Goal: Task Accomplishment & Management: Use online tool/utility

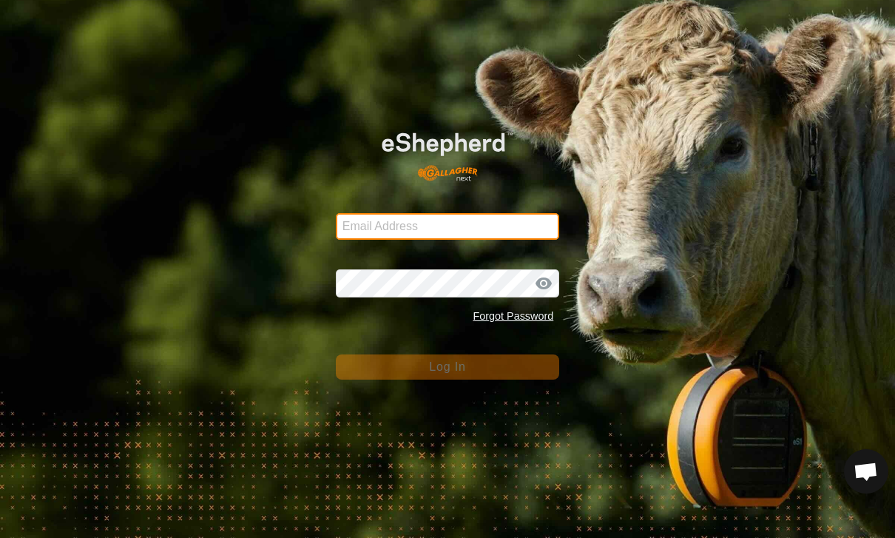
click at [493, 220] on input "Email Address" at bounding box center [448, 226] width 224 height 27
type input "[PERSON_NAME][EMAIL_ADDRESS][PERSON_NAME][DOMAIN_NAME]"
click at [448, 366] on button "Log In" at bounding box center [448, 366] width 224 height 25
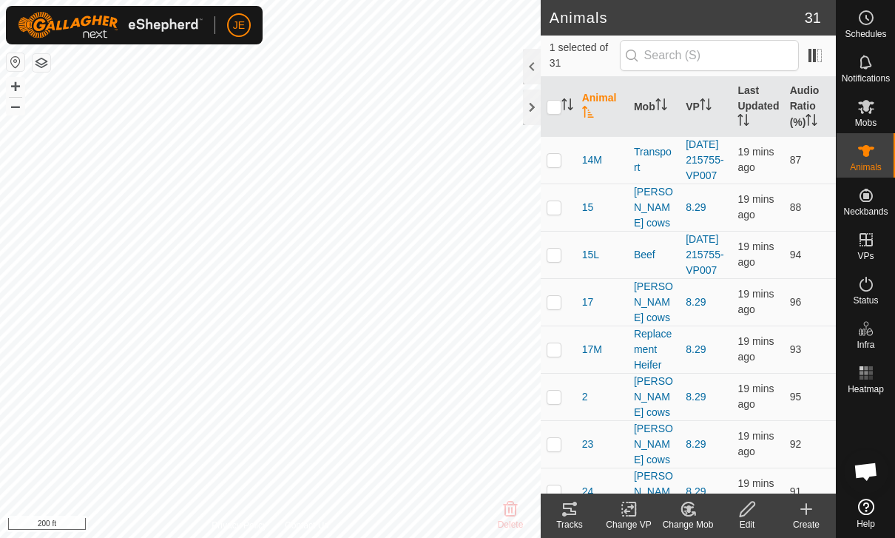
click at [570, 509] on icon at bounding box center [569, 509] width 13 height 12
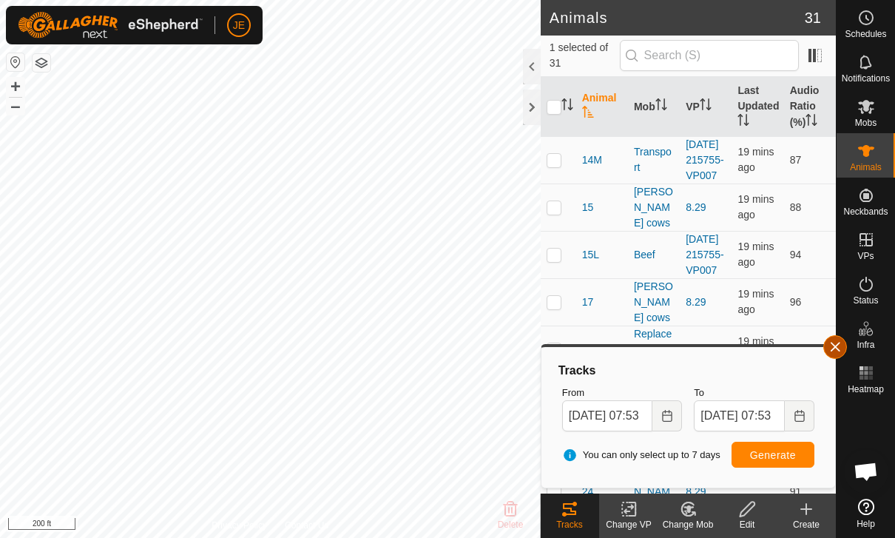
click at [835, 344] on span "button" at bounding box center [835, 347] width 12 height 12
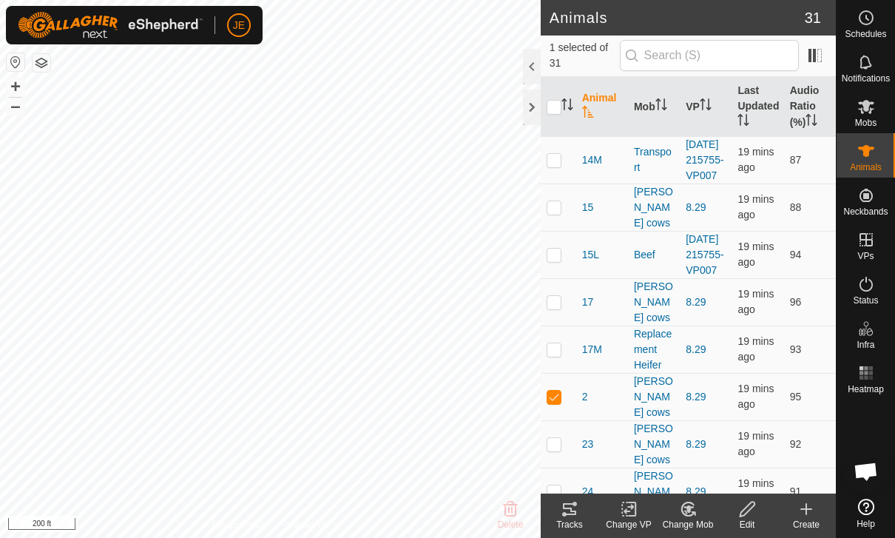
checkbox input "true"
checkbox input "false"
click at [582, 518] on div "Tracks" at bounding box center [569, 524] width 59 height 13
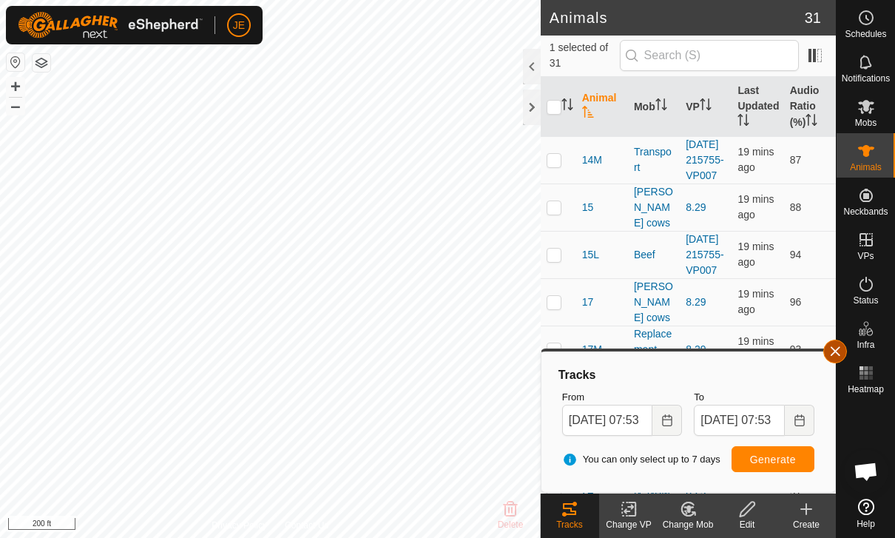
click at [840, 347] on span "button" at bounding box center [835, 351] width 12 height 12
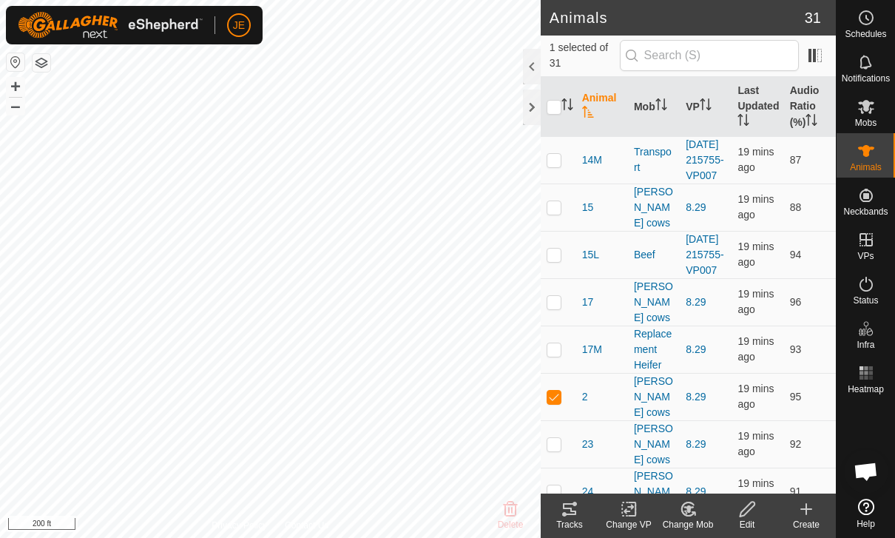
checkbox input "false"
checkbox input "true"
click at [576, 506] on icon at bounding box center [570, 509] width 18 height 18
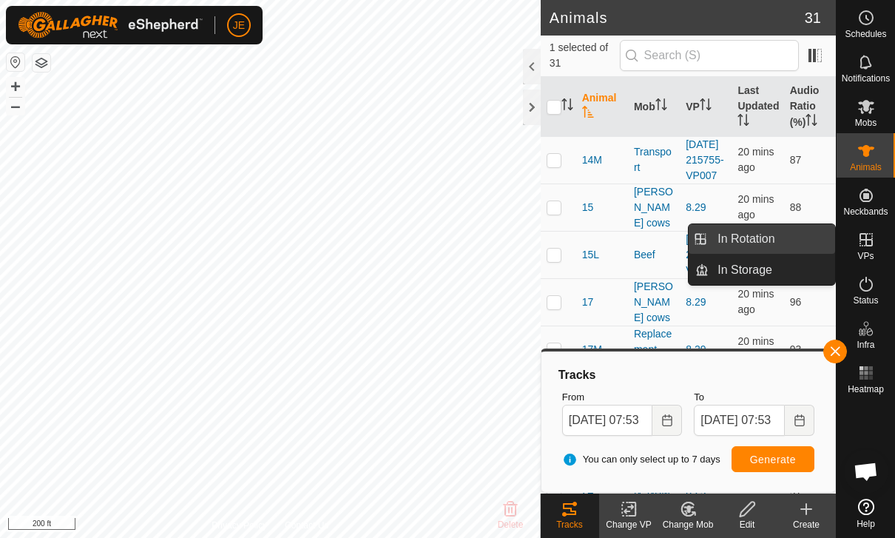
click at [780, 237] on link "In Rotation" at bounding box center [772, 239] width 127 height 30
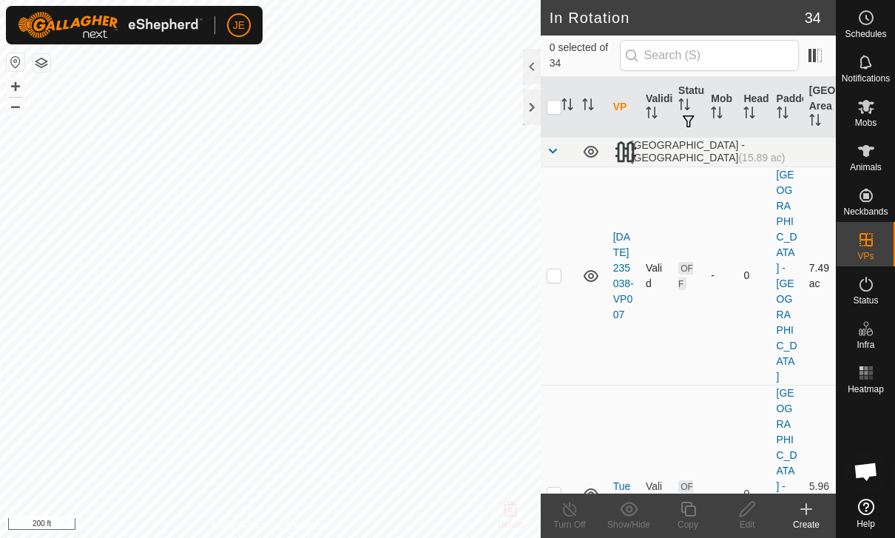
click at [561, 220] on td at bounding box center [559, 275] width 36 height 218
click at [547, 220] on td at bounding box center [559, 275] width 36 height 218
checkbox input "false"
click at [556, 488] on p-checkbox at bounding box center [554, 494] width 15 height 12
click at [553, 488] on p-checkbox at bounding box center [554, 494] width 15 height 12
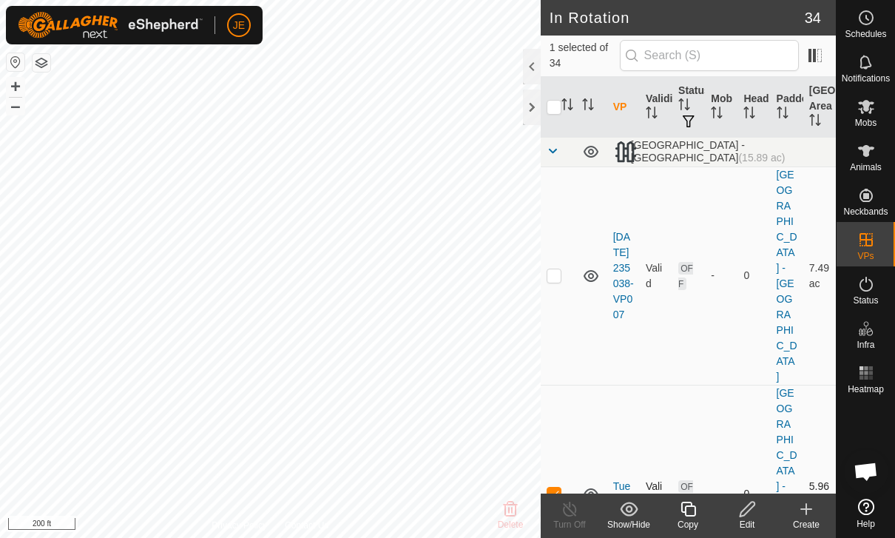
checkbox input "false"
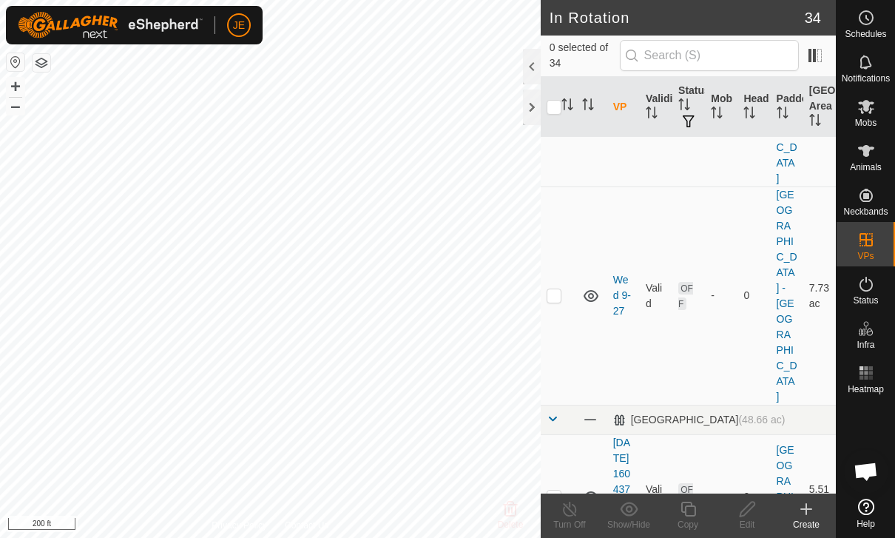
scroll to position [635, 0]
checkbox input "true"
click at [692, 523] on div "Copy" at bounding box center [687, 524] width 59 height 13
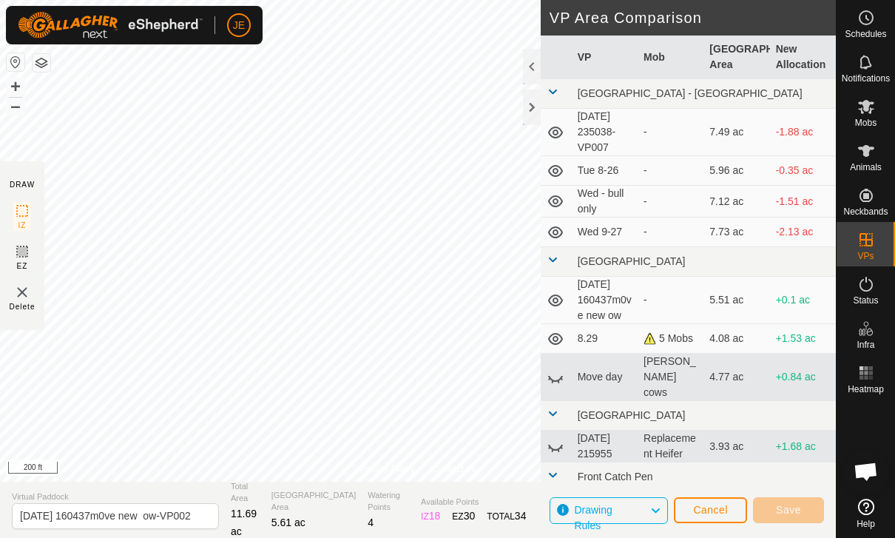
click at [723, 508] on span "Cancel" at bounding box center [710, 510] width 35 height 12
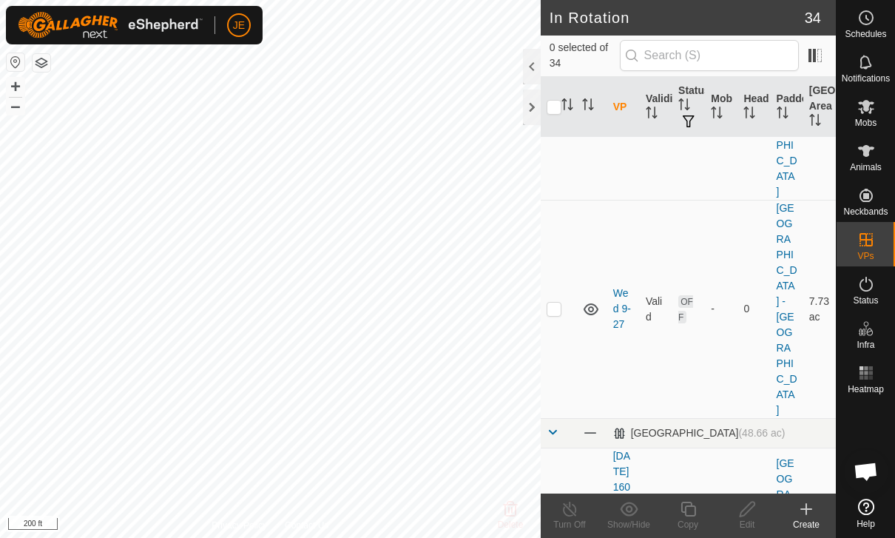
scroll to position [621, 0]
checkbox input "true"
click at [692, 511] on icon at bounding box center [688, 509] width 18 height 18
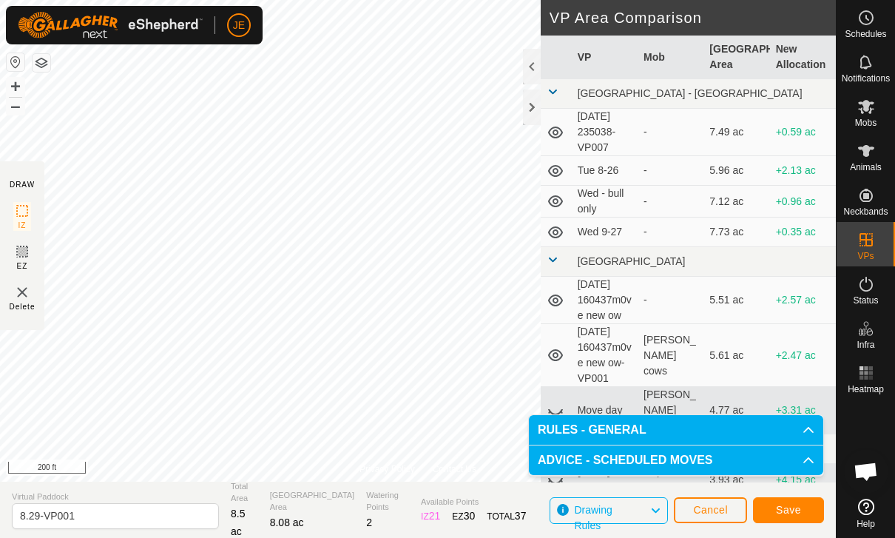
click at [800, 499] on button "Save" at bounding box center [788, 510] width 71 height 26
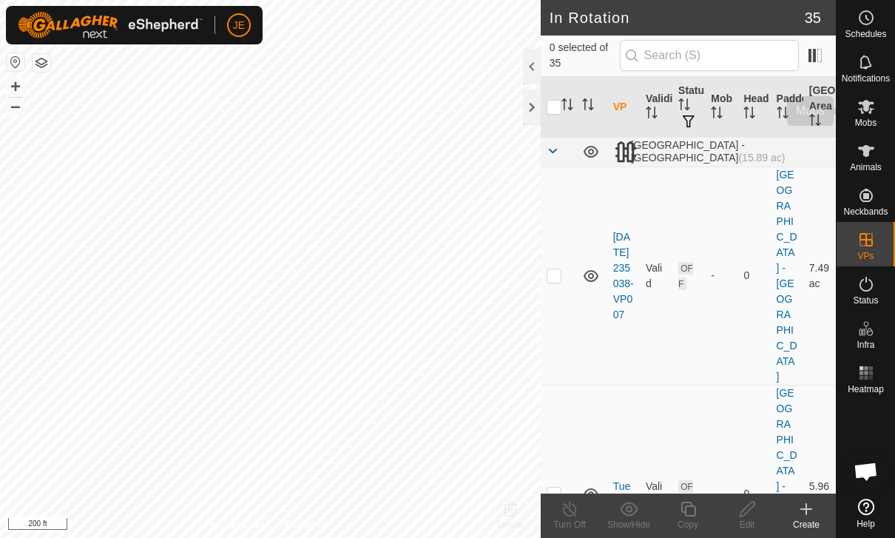
click at [856, 107] on es-mob-svg-icon at bounding box center [866, 107] width 27 height 24
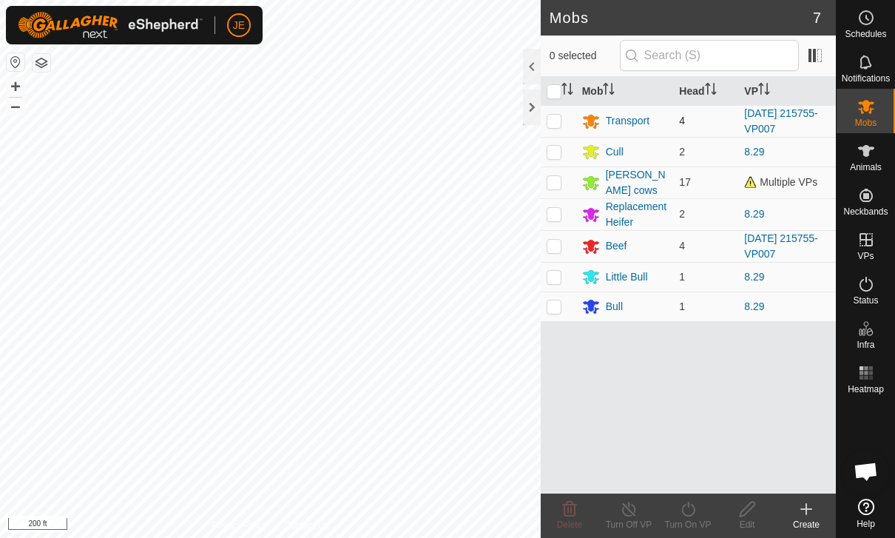
click at [549, 127] on p-checkbox at bounding box center [554, 121] width 15 height 12
checkbox input "true"
click at [555, 150] on p-checkbox at bounding box center [554, 152] width 15 height 12
checkbox input "true"
click at [553, 123] on p-checkbox at bounding box center [554, 121] width 15 height 12
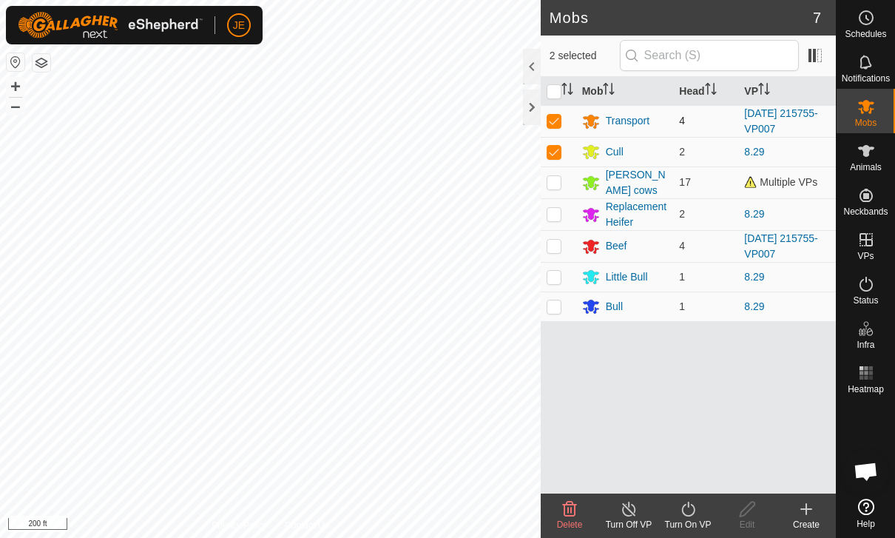
checkbox input "false"
click at [553, 216] on p-checkbox at bounding box center [554, 214] width 15 height 12
checkbox input "true"
click at [554, 250] on p-checkbox at bounding box center [554, 246] width 15 height 12
checkbox input "true"
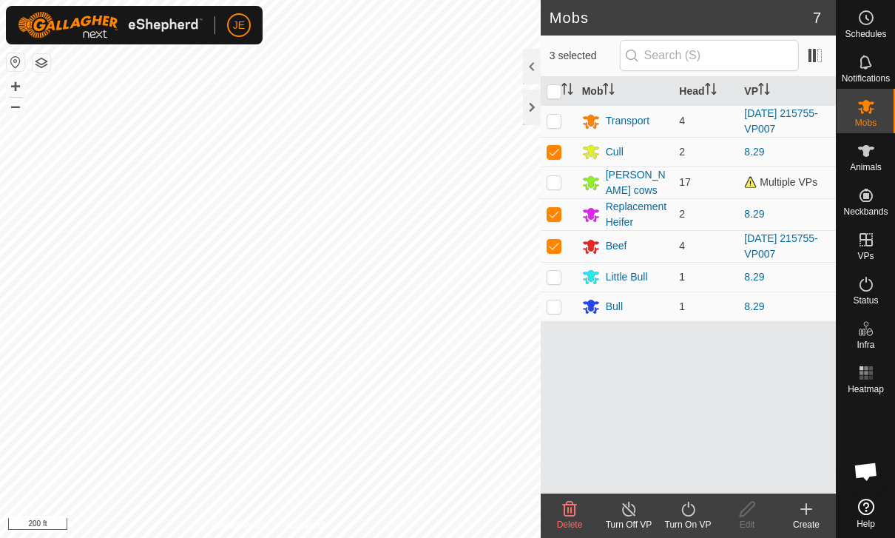
click at [557, 271] on p-checkbox at bounding box center [554, 277] width 15 height 12
checkbox input "true"
click at [550, 302] on p-checkbox at bounding box center [554, 306] width 15 height 12
checkbox input "true"
click at [553, 178] on p-checkbox at bounding box center [554, 182] width 15 height 12
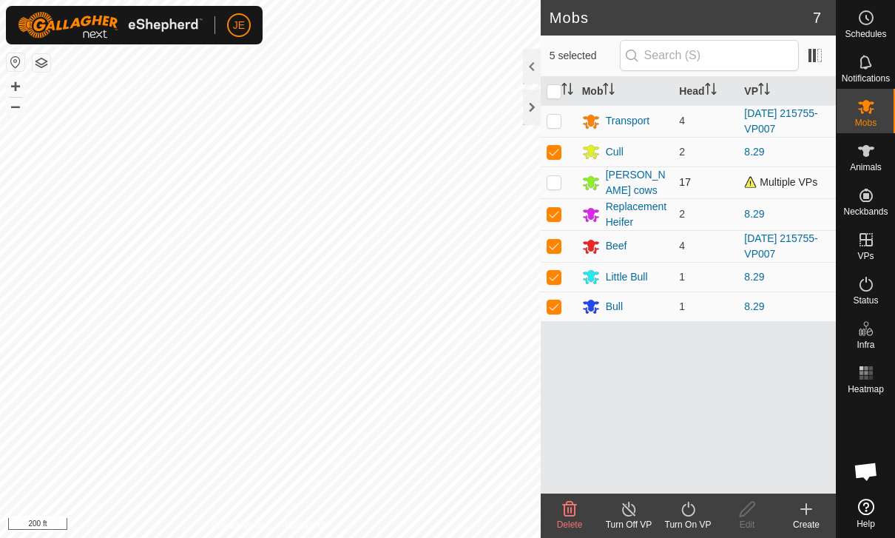
checkbox input "true"
click at [686, 507] on icon at bounding box center [688, 509] width 18 height 18
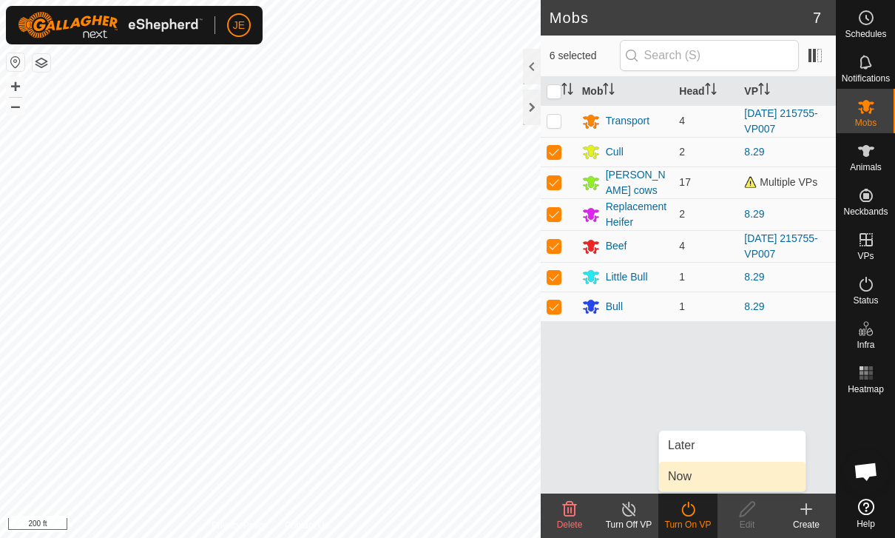
click at [667, 482] on link "Now" at bounding box center [732, 477] width 146 height 30
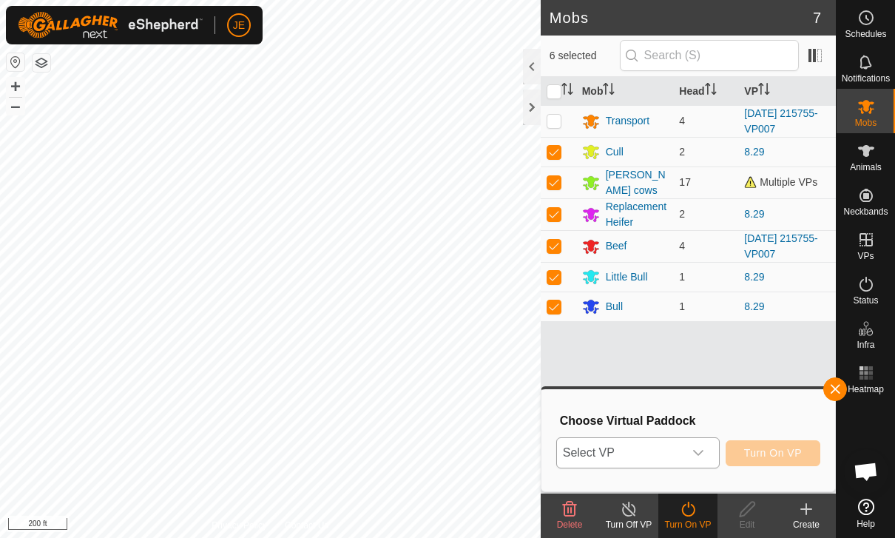
click at [616, 454] on span "Select VP" at bounding box center [620, 453] width 127 height 30
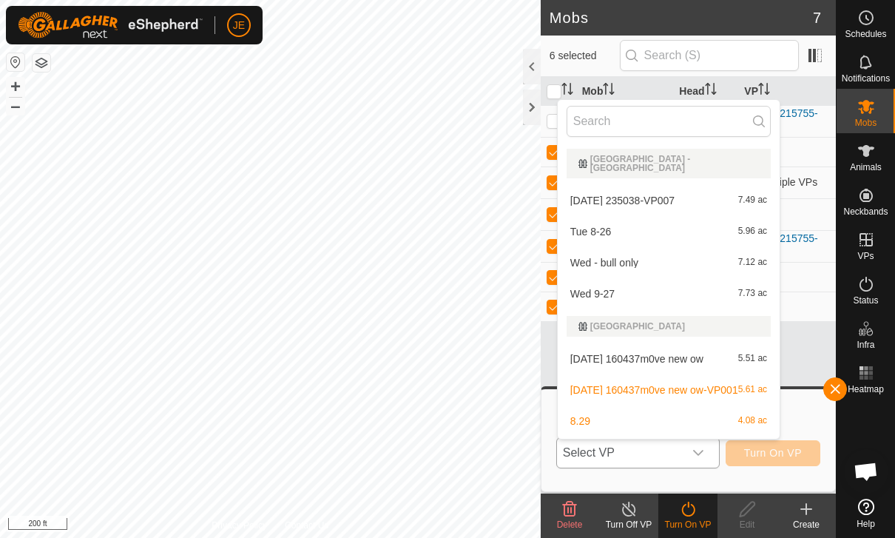
click at [604, 350] on div "[DATE] 160437m0ve new ow 5.51 ac" at bounding box center [669, 359] width 204 height 18
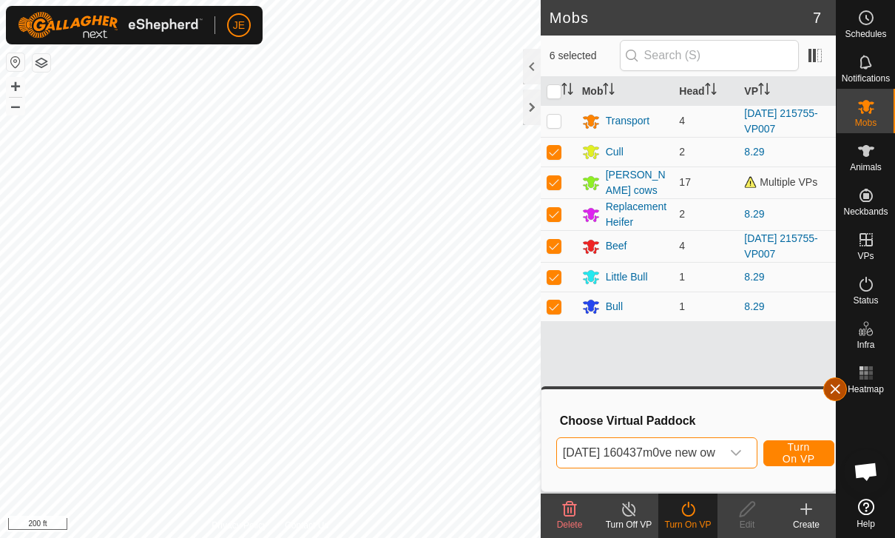
click at [828, 382] on button "button" at bounding box center [835, 389] width 24 height 24
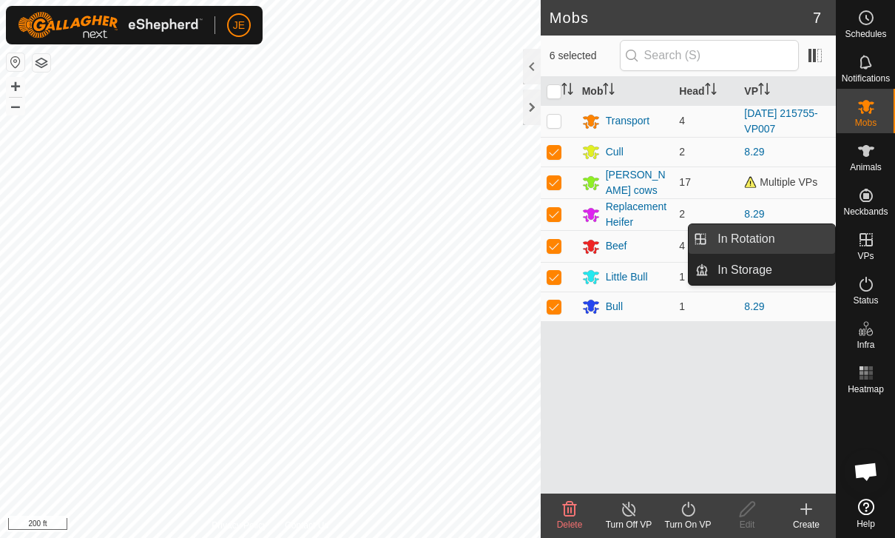
click at [737, 248] on link "In Rotation" at bounding box center [772, 239] width 127 height 30
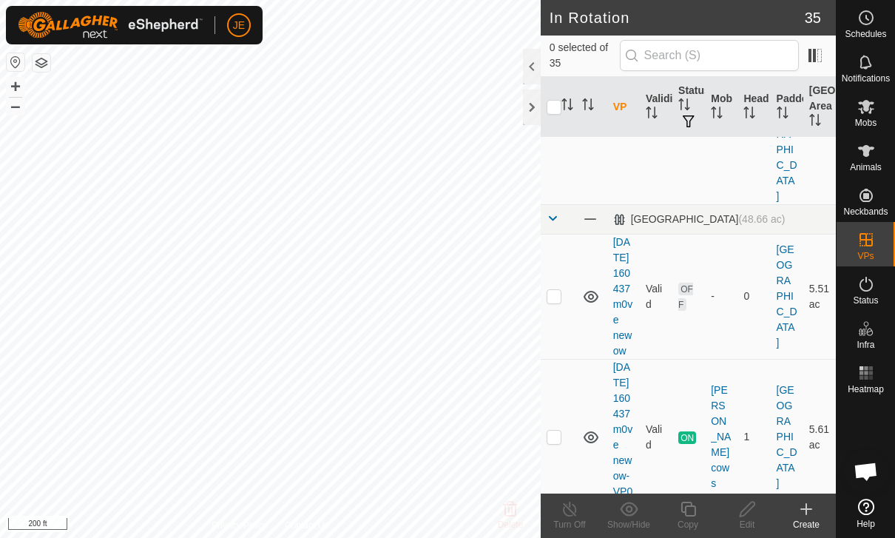
scroll to position [840, 0]
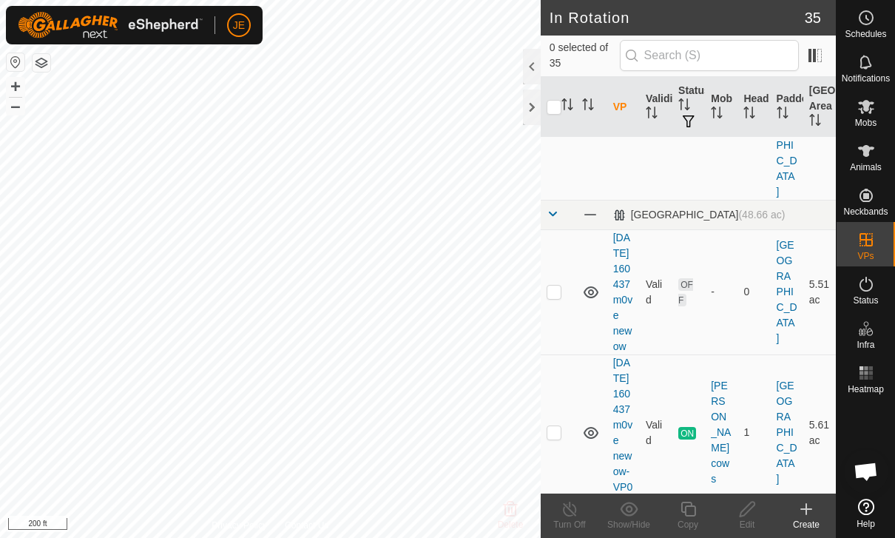
checkbox input "true"
click at [751, 513] on icon at bounding box center [747, 509] width 18 height 18
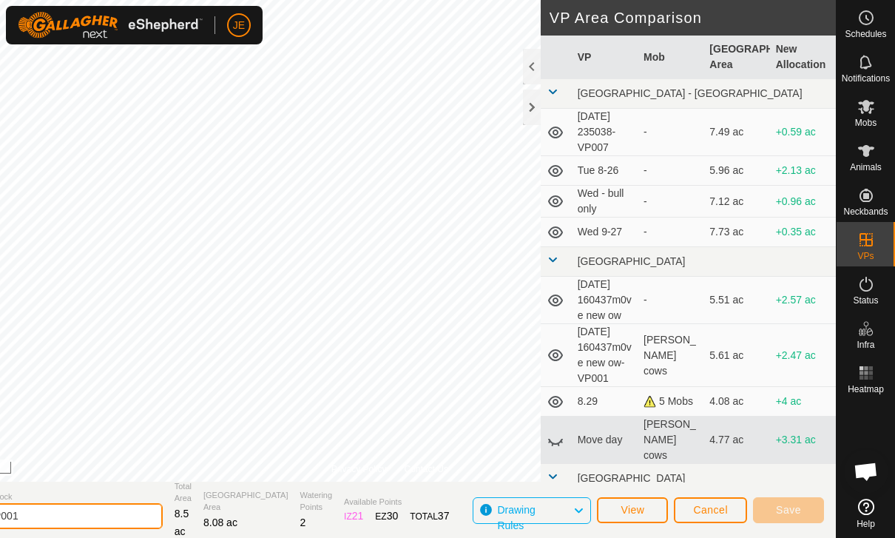
click at [86, 516] on input "8.29-VP001" at bounding box center [59, 516] width 207 height 26
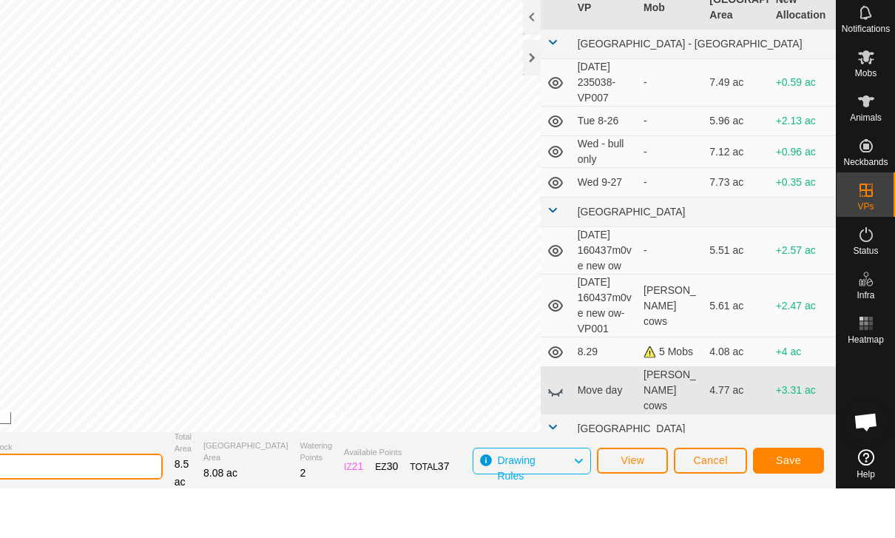
type input "8"
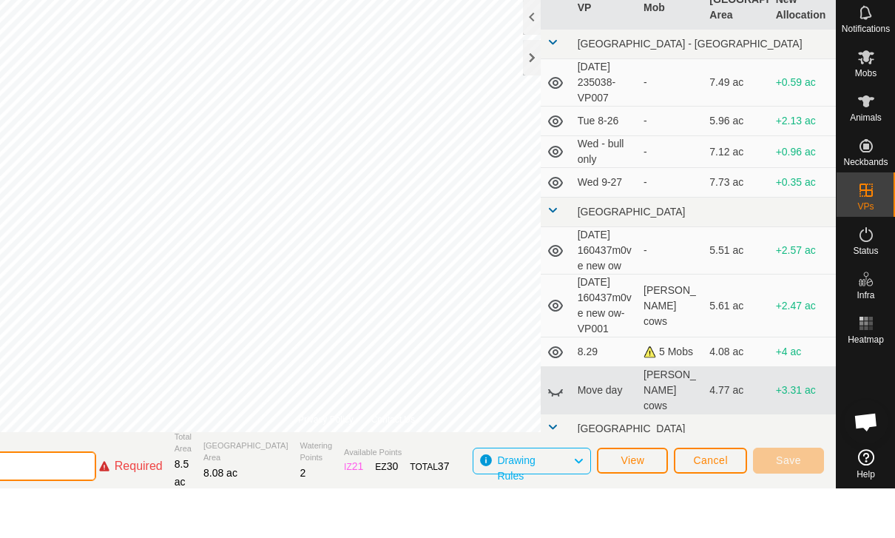
type input "8"
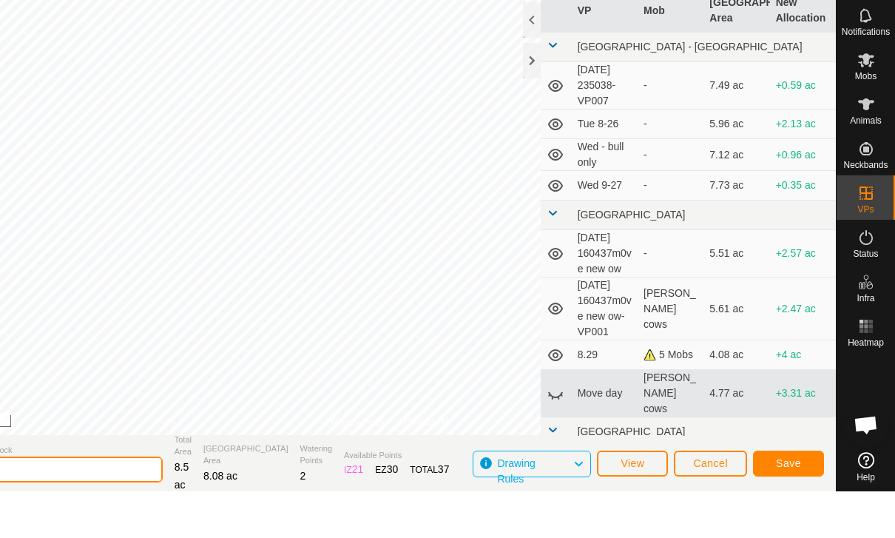
type input "9.2"
click at [786, 504] on span "Save" at bounding box center [788, 510] width 25 height 12
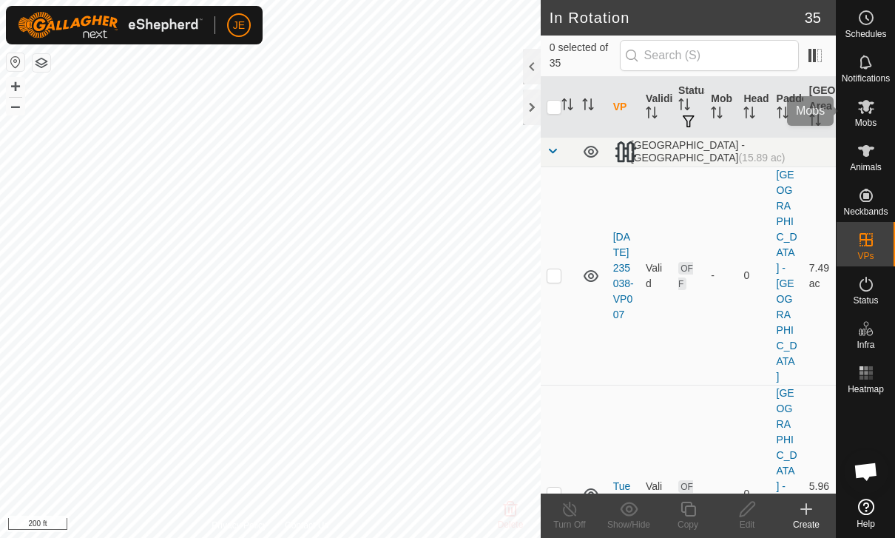
click at [871, 118] on span "Mobs" at bounding box center [865, 122] width 21 height 9
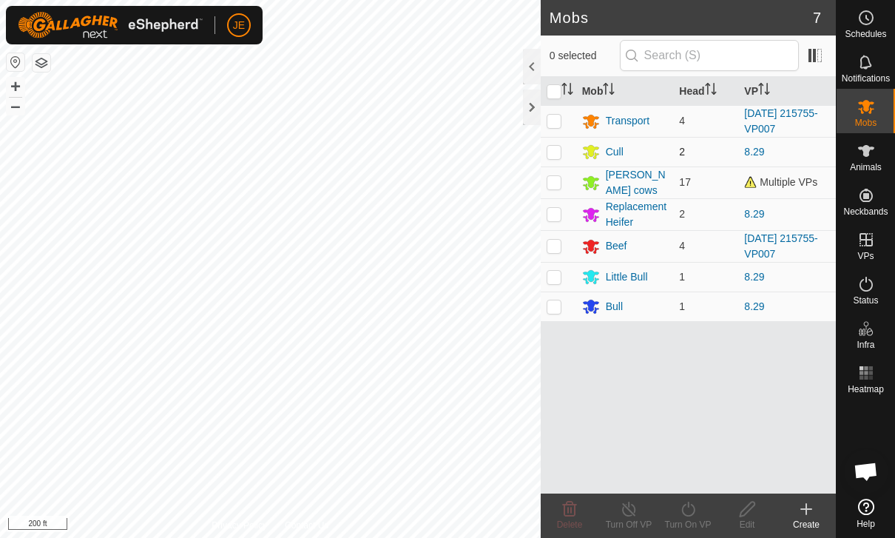
click at [553, 159] on td at bounding box center [559, 152] width 36 height 30
checkbox input "true"
click at [550, 189] on td at bounding box center [559, 182] width 36 height 32
checkbox input "true"
click at [549, 213] on p-checkbox at bounding box center [554, 214] width 15 height 12
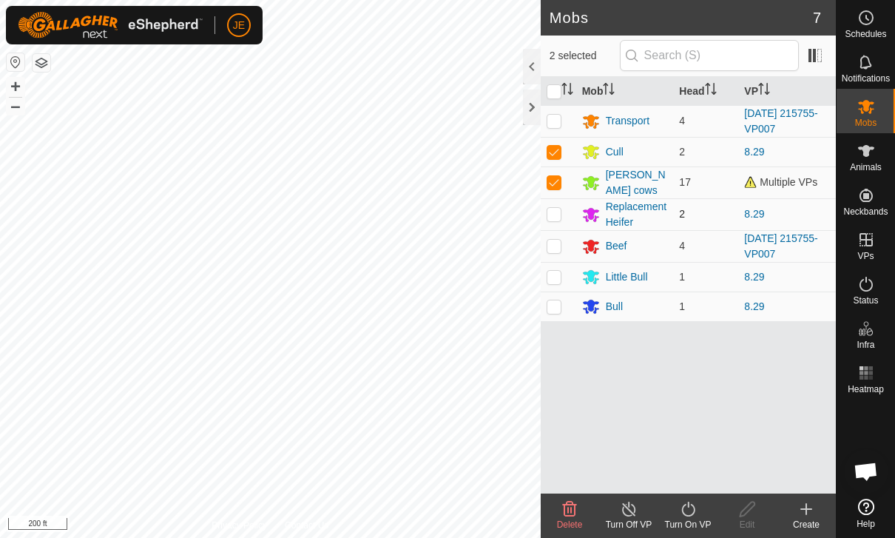
checkbox input "true"
click at [553, 242] on p-checkbox at bounding box center [554, 246] width 15 height 12
checkbox input "true"
click at [559, 285] on td at bounding box center [559, 277] width 36 height 30
checkbox input "true"
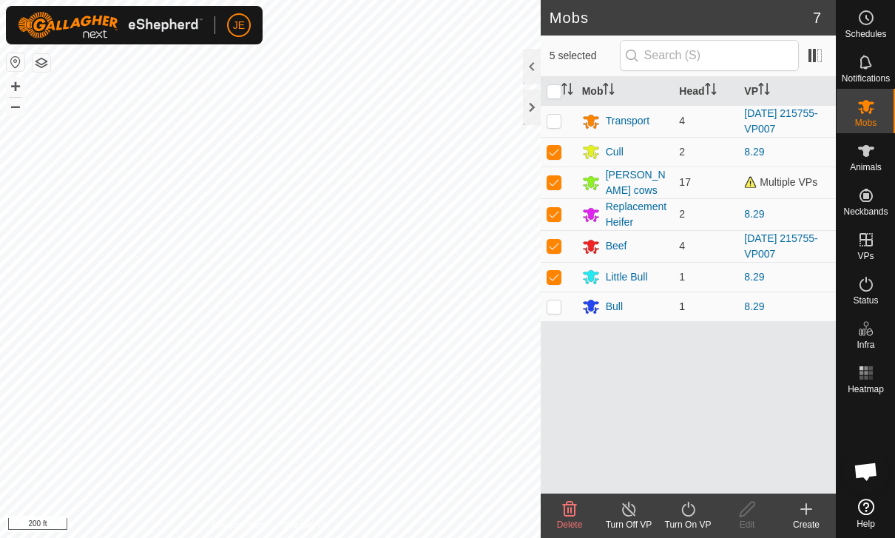
click at [548, 308] on p-checkbox at bounding box center [554, 306] width 15 height 12
checkbox input "true"
click at [684, 515] on icon at bounding box center [688, 509] width 18 height 18
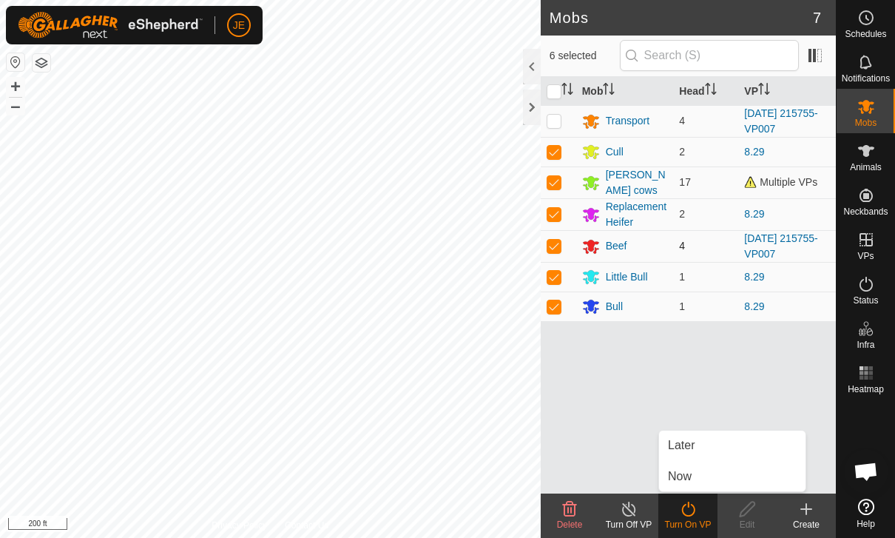
click at [542, 243] on td at bounding box center [559, 246] width 36 height 32
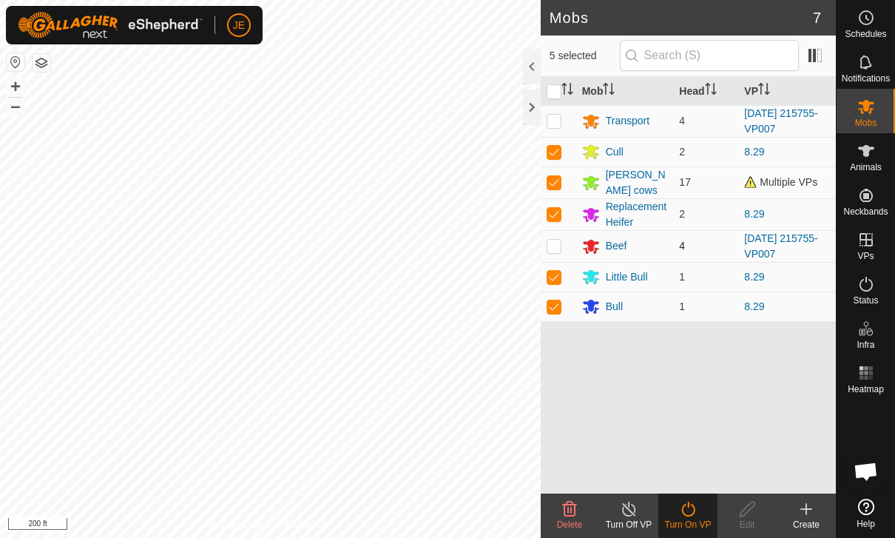
click at [547, 247] on p-checkbox at bounding box center [554, 246] width 15 height 12
click at [551, 235] on td at bounding box center [559, 246] width 36 height 32
checkbox input "false"
click at [695, 522] on div "Turn On VP" at bounding box center [687, 524] width 59 height 13
click at [692, 513] on icon at bounding box center [688, 509] width 18 height 18
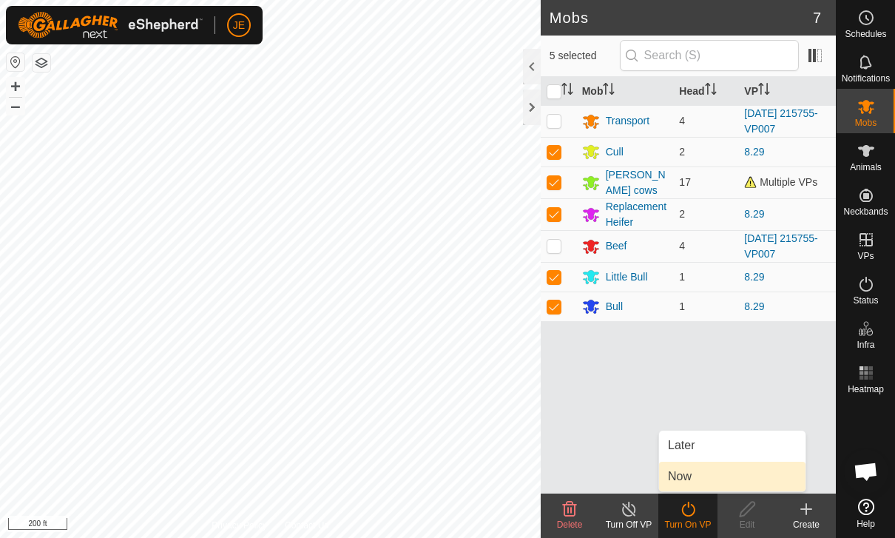
click at [713, 473] on link "Now" at bounding box center [732, 477] width 146 height 30
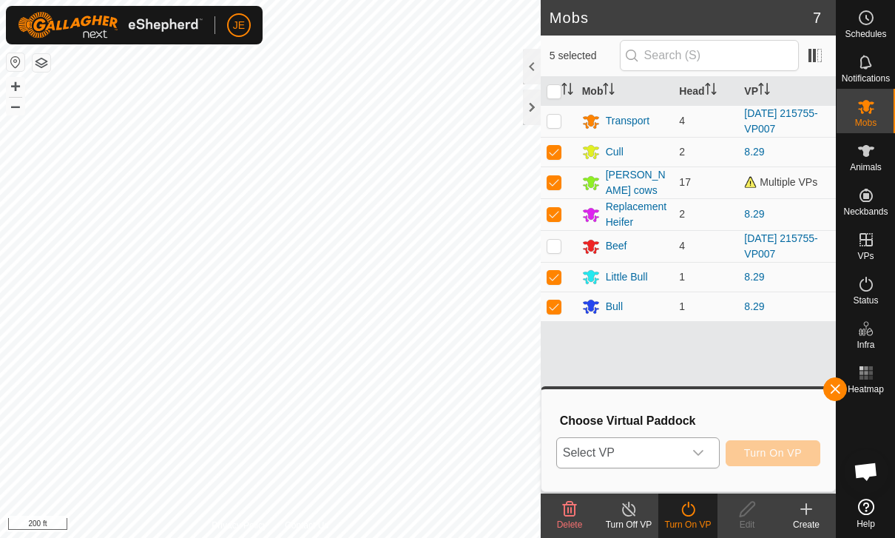
click at [696, 445] on div "dropdown trigger" at bounding box center [699, 453] width 30 height 30
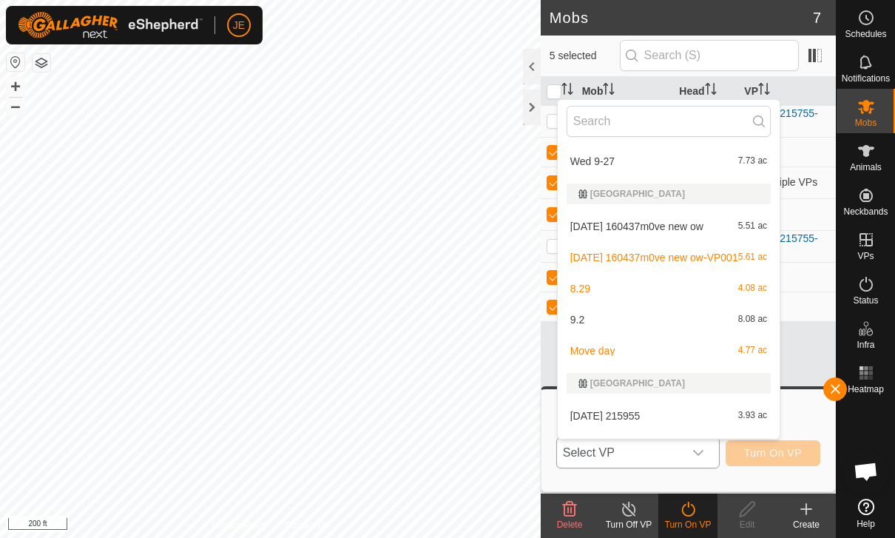
scroll to position [120, 0]
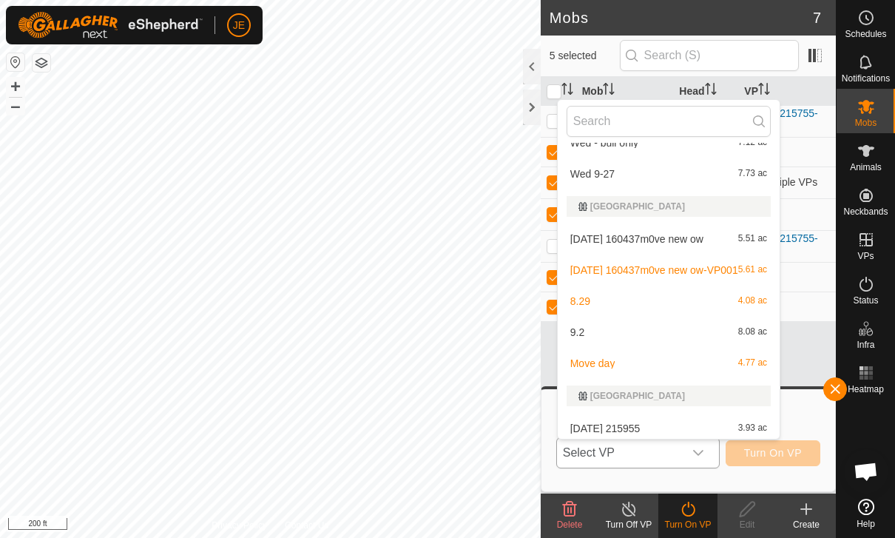
click at [687, 323] on div "9.2 8.08 ac" at bounding box center [669, 332] width 204 height 18
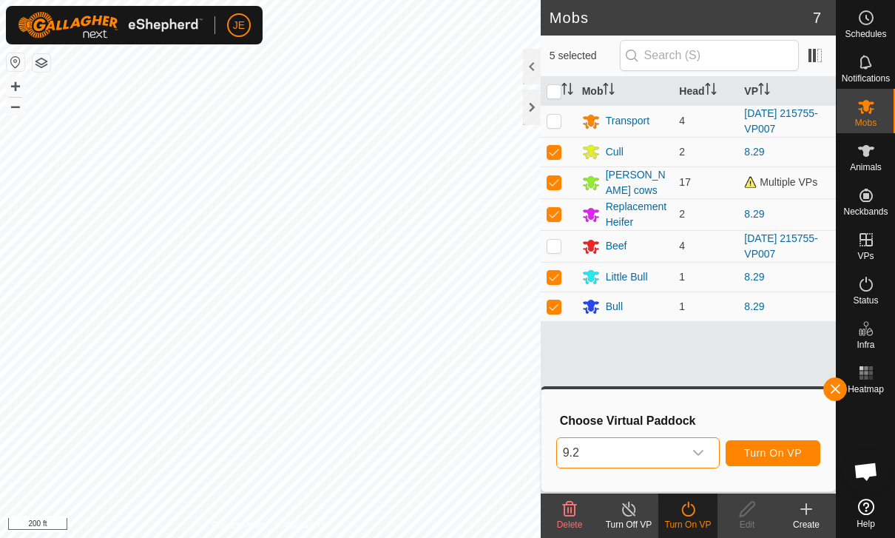
click at [783, 454] on span "Turn On VP" at bounding box center [773, 453] width 58 height 12
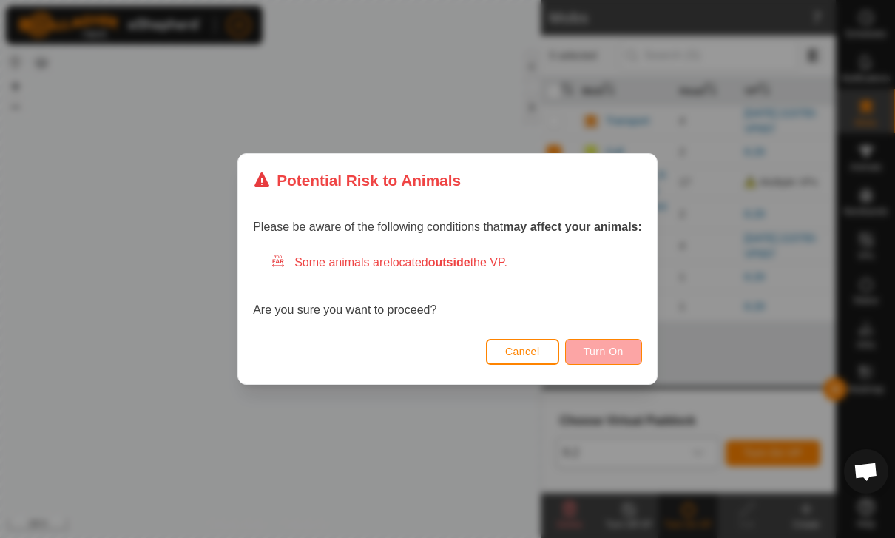
click at [613, 351] on span "Turn On" at bounding box center [604, 351] width 40 height 12
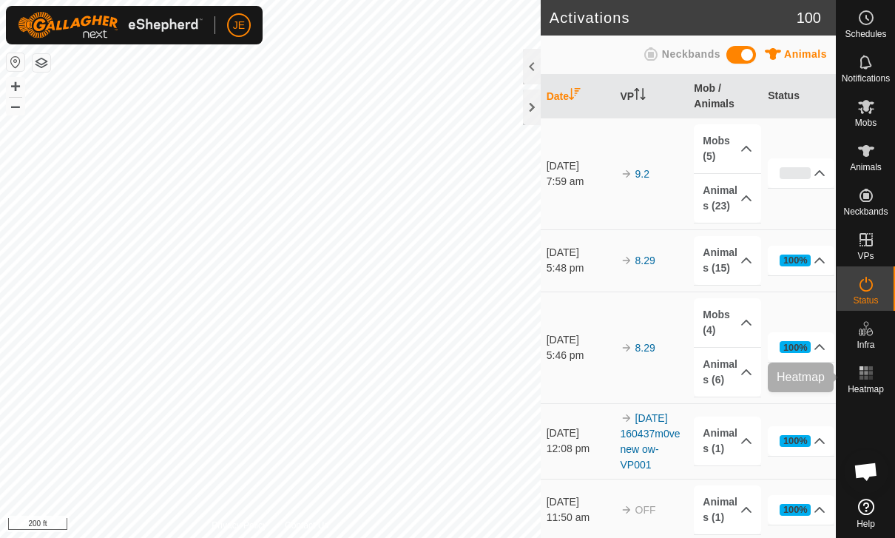
click at [875, 369] on es-heatmap-svg-icon at bounding box center [866, 373] width 27 height 24
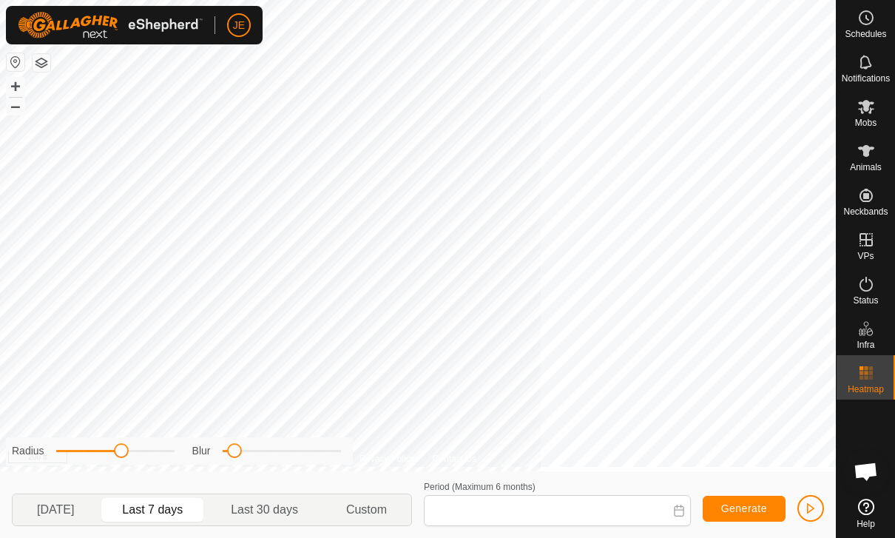
type input "[DATE] - [DATE]"
click at [809, 505] on span "button" at bounding box center [811, 508] width 12 height 12
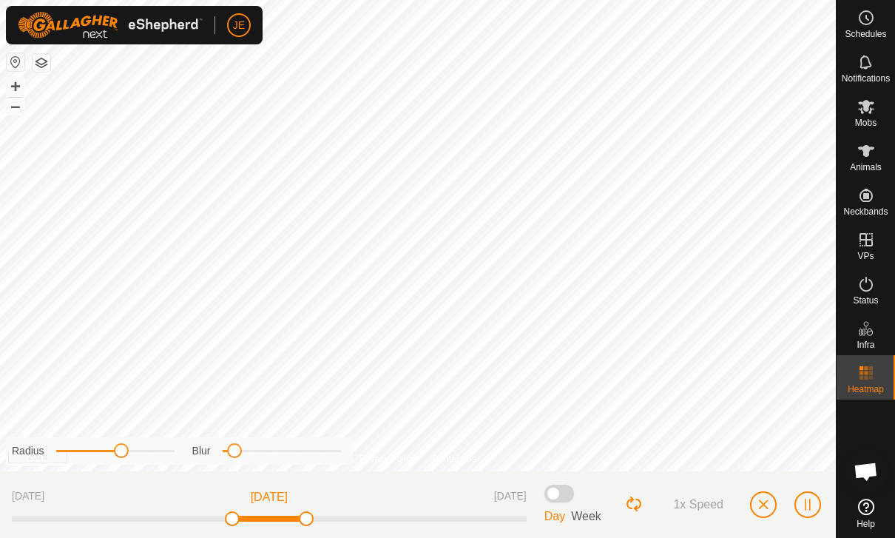
click at [815, 499] on button "button" at bounding box center [808, 504] width 27 height 27
click at [808, 499] on span "button" at bounding box center [808, 505] width 12 height 12
click at [804, 496] on button "button" at bounding box center [808, 504] width 27 height 27
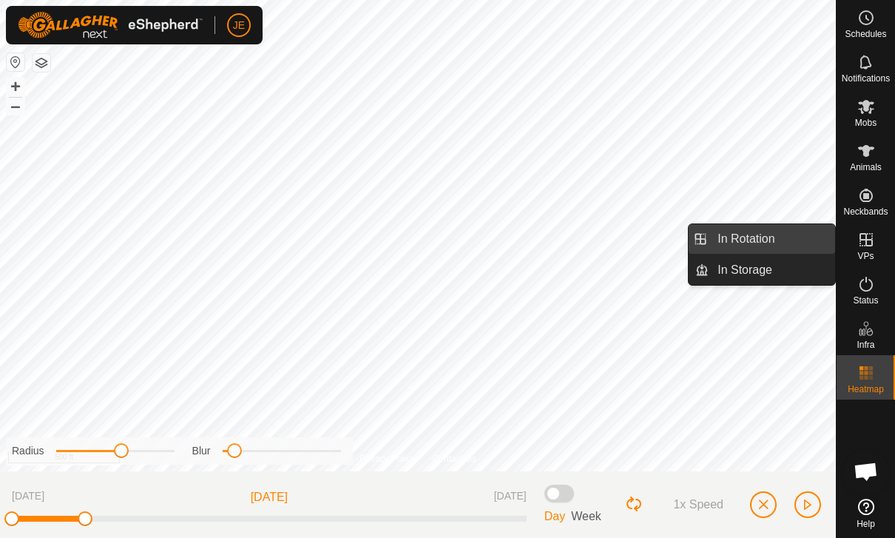
click at [769, 235] on span "In Rotation" at bounding box center [746, 239] width 57 height 18
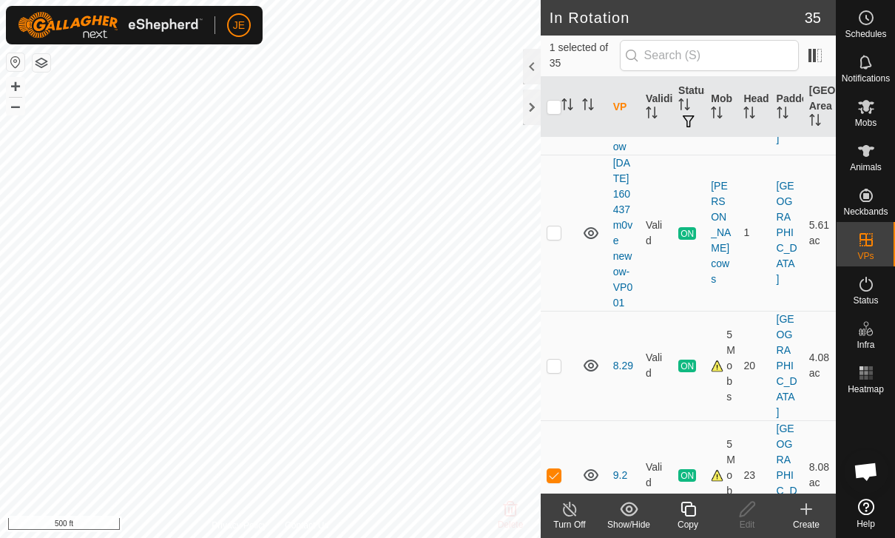
scroll to position [1038, 0]
checkbox input "false"
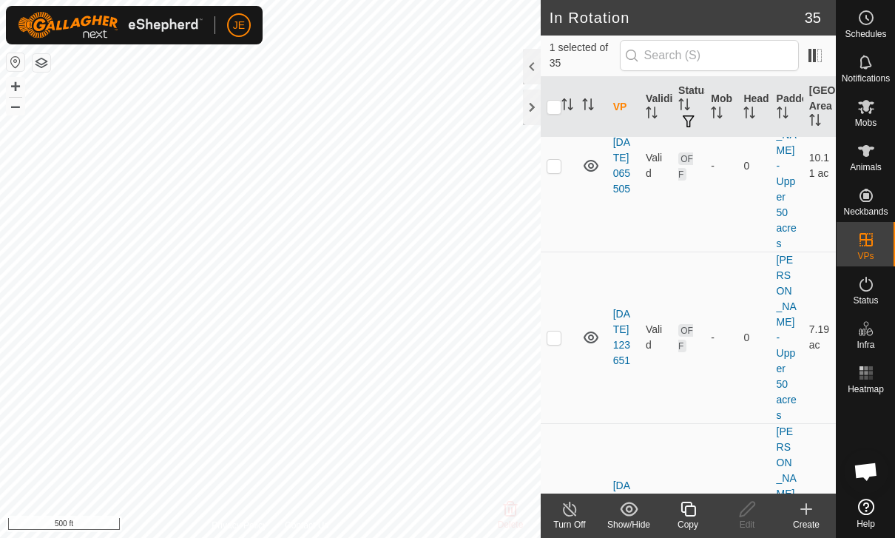
scroll to position [4104, 0]
checkbox input "true"
click at [555, 110] on input "checkbox" at bounding box center [554, 107] width 15 height 15
checkbox input "true"
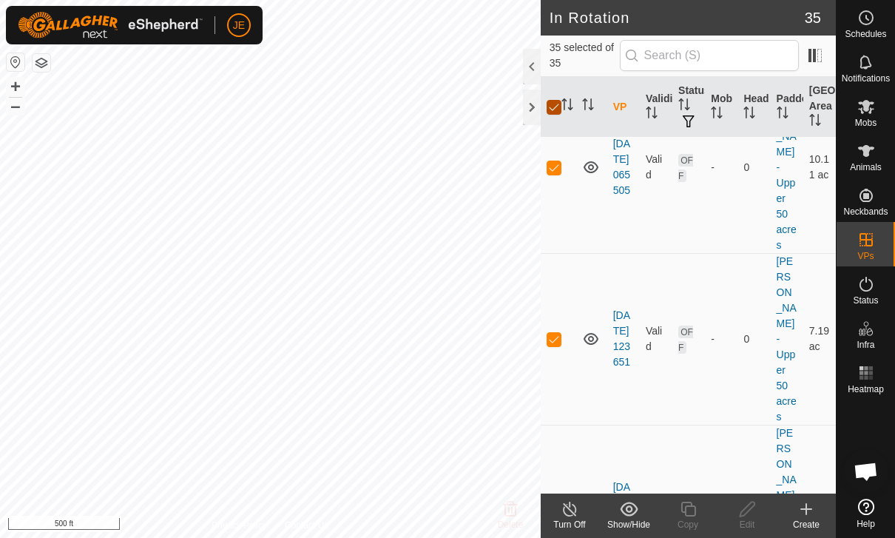
checkbox input "true"
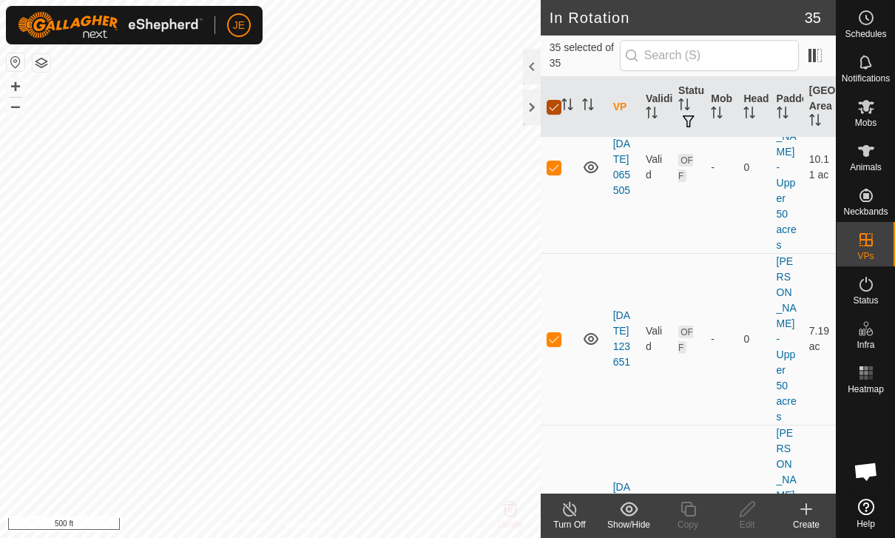
checkbox input "true"
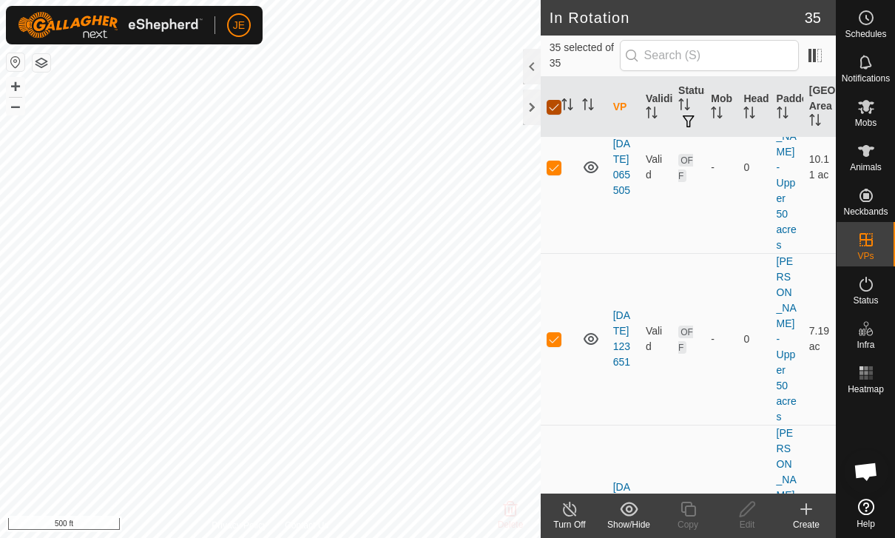
checkbox input "true"
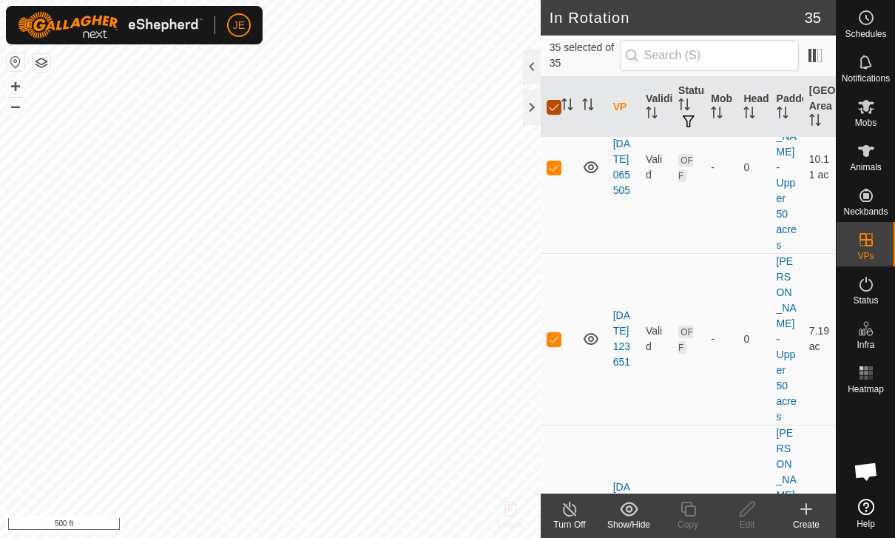
checkbox input "true"
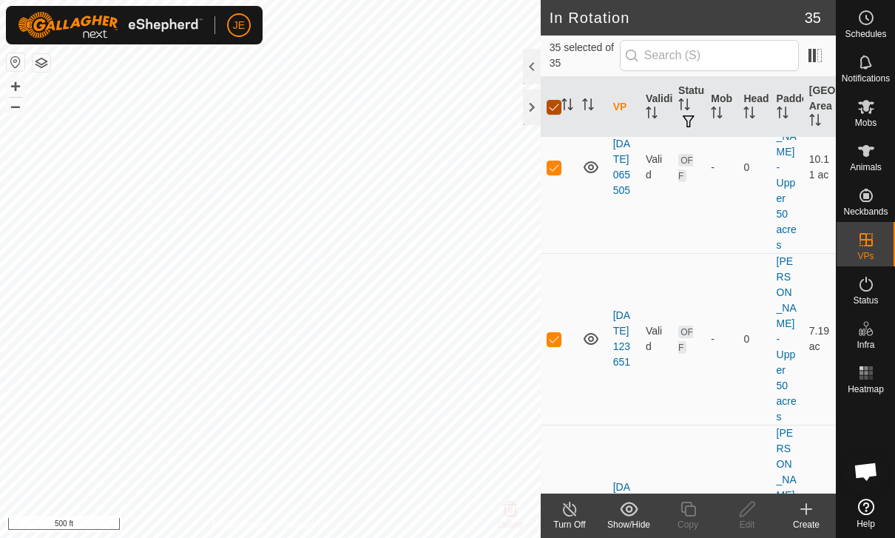
checkbox input "true"
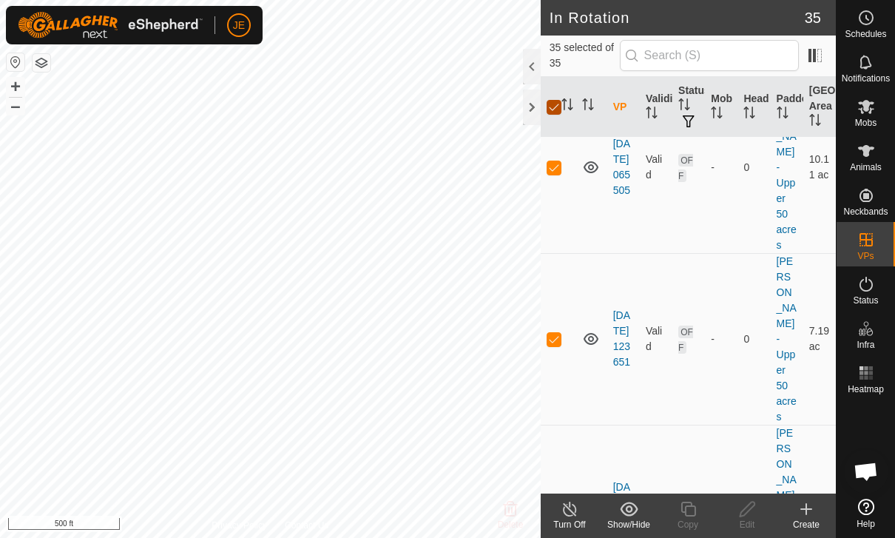
checkbox input "true"
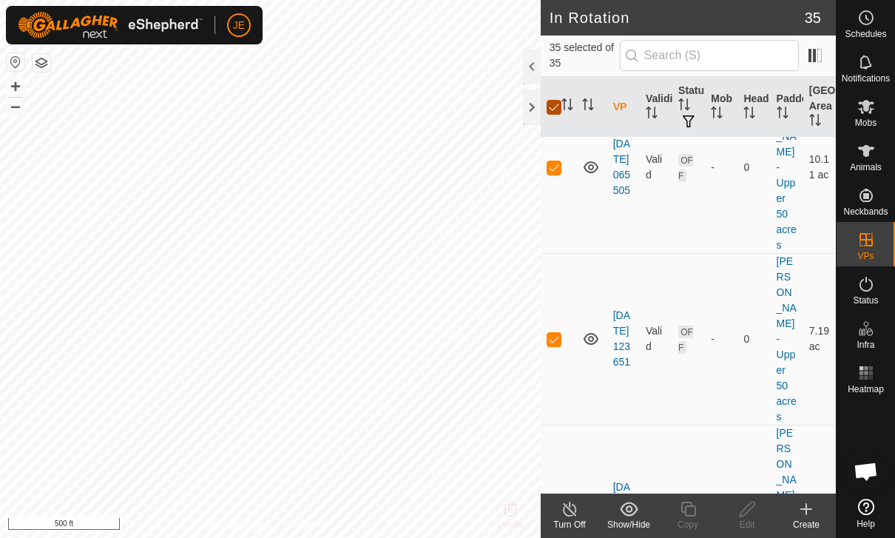
checkbox input "true"
click at [556, 108] on input "checkbox" at bounding box center [554, 107] width 15 height 15
checkbox input "false"
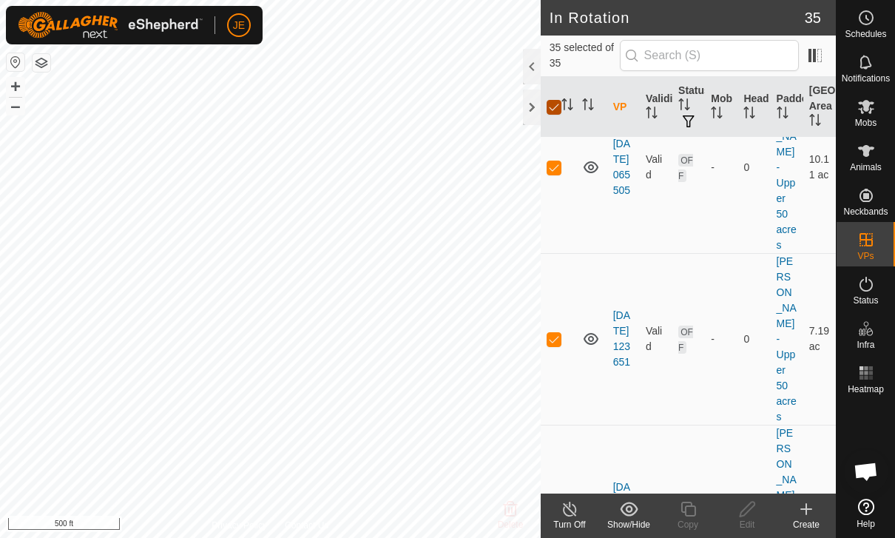
checkbox input "false"
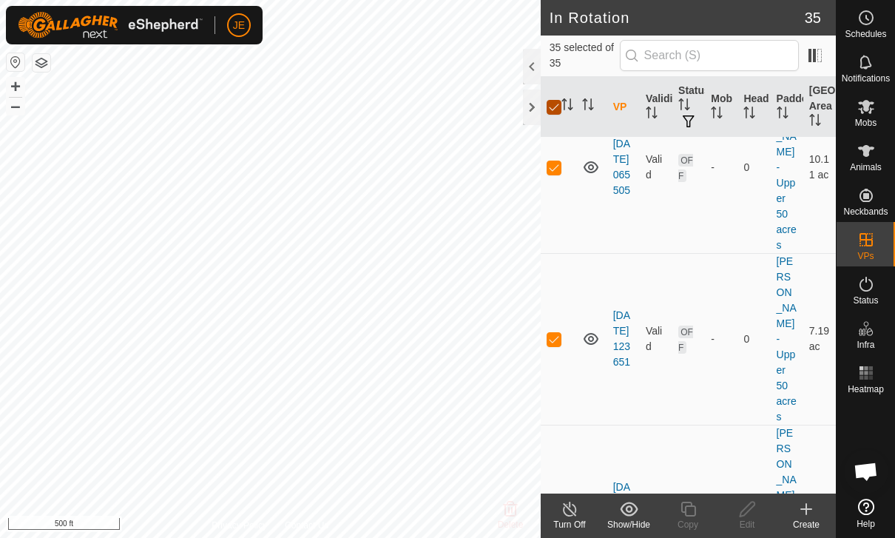
checkbox input "false"
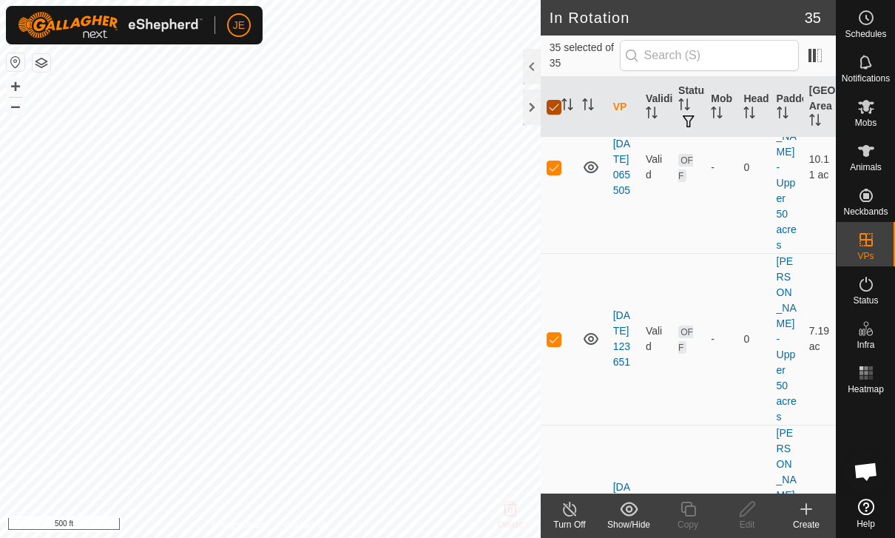
checkbox input "false"
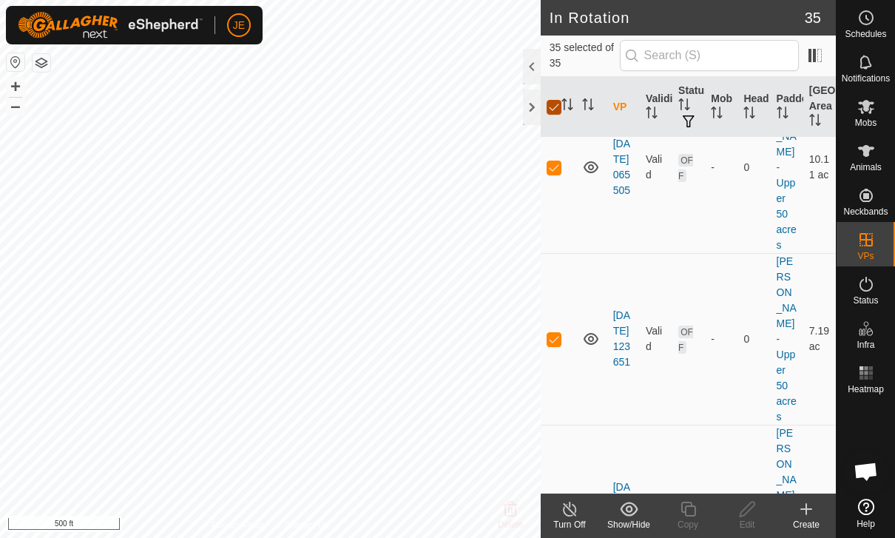
checkbox input "false"
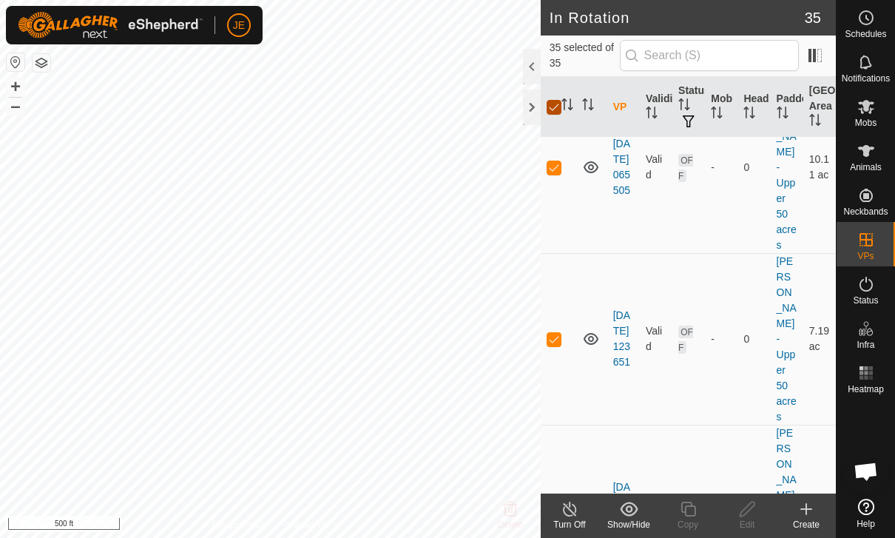
checkbox input "false"
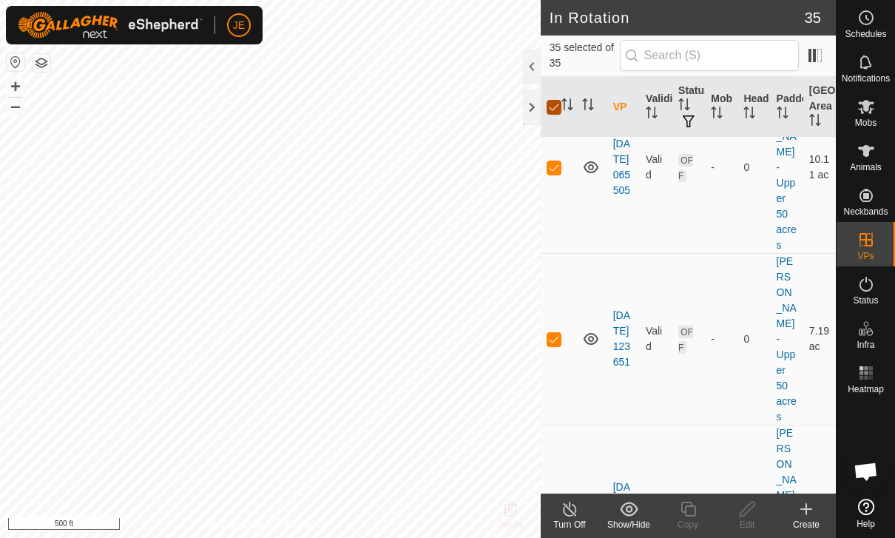
checkbox input "false"
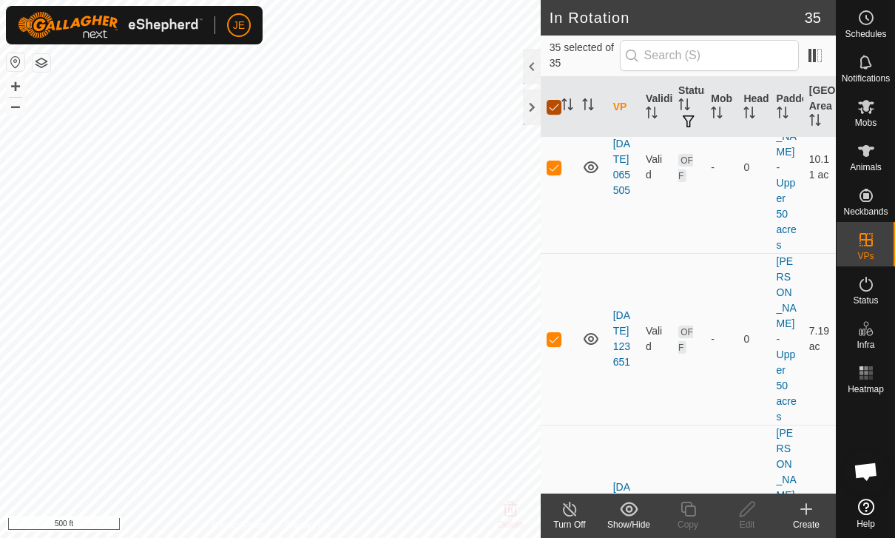
checkbox input "false"
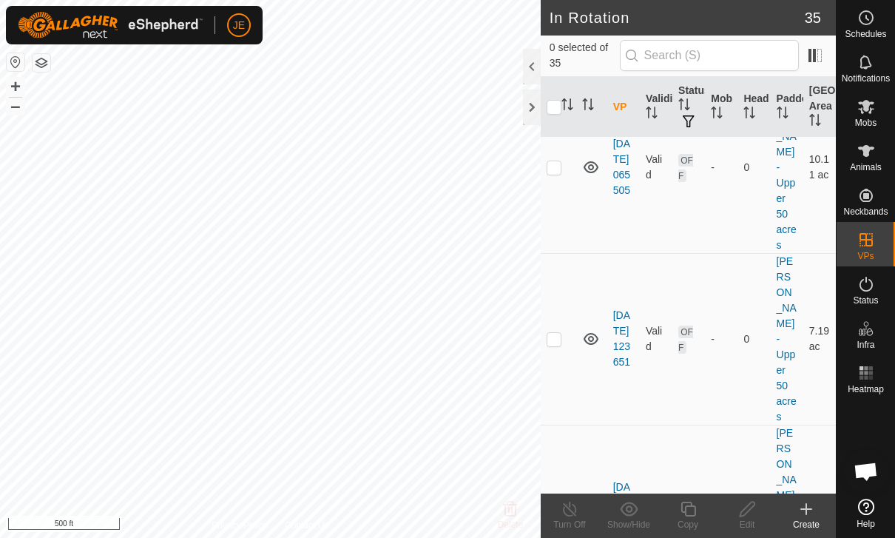
checkbox input "true"
click at [697, 509] on icon at bounding box center [688, 509] width 18 height 18
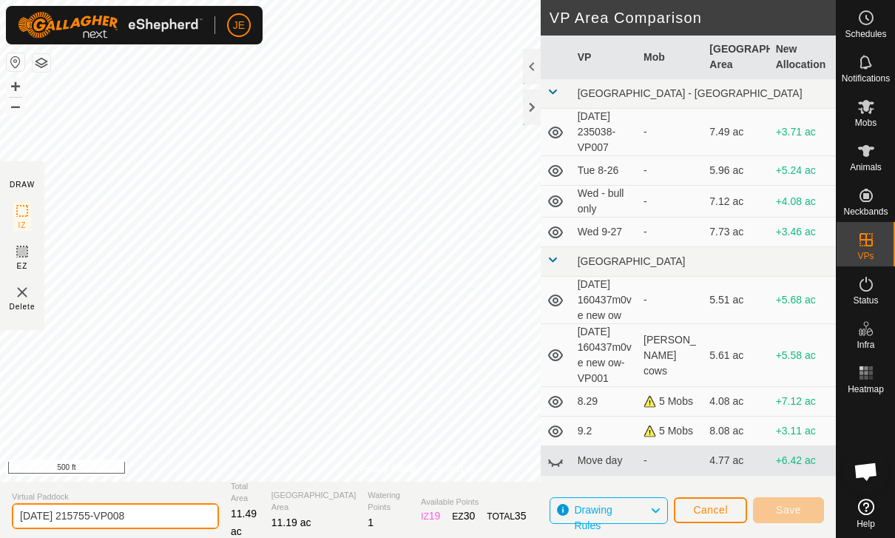
click at [150, 517] on input "[DATE] 215755-VP008" at bounding box center [115, 516] width 207 height 26
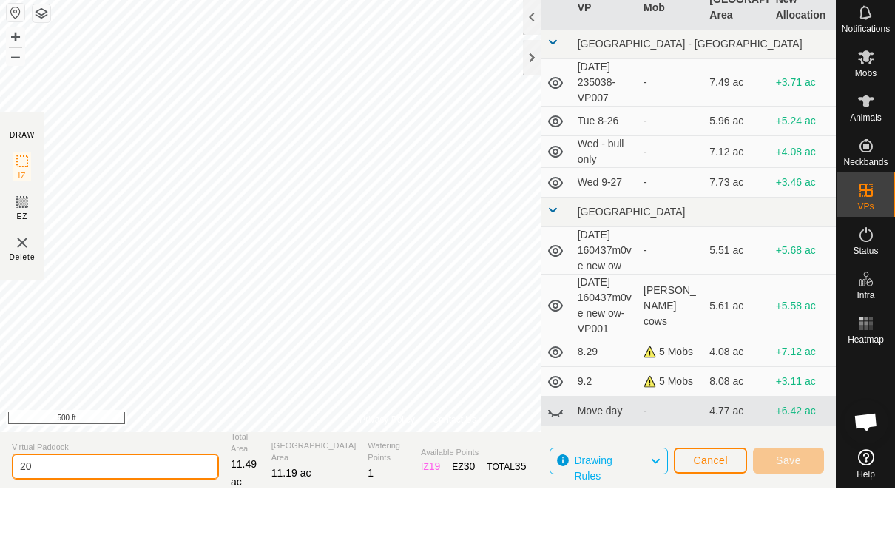
type input "2"
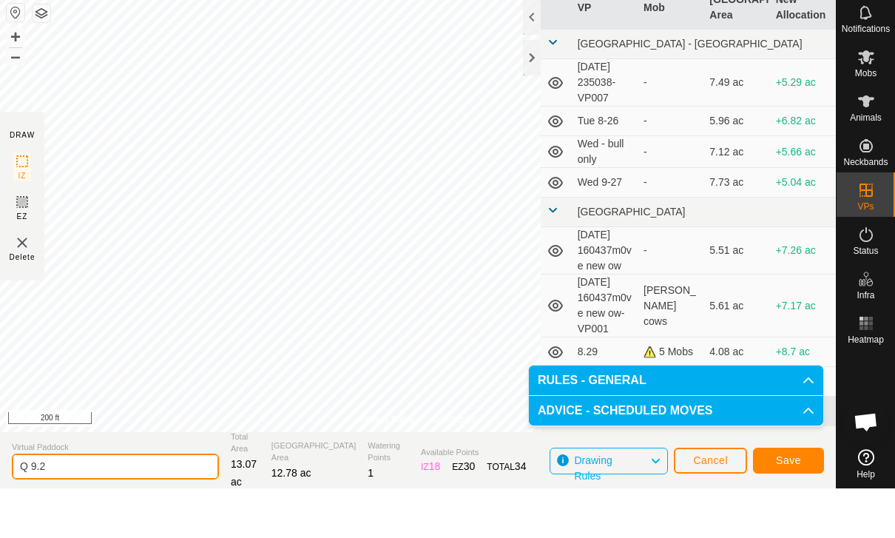
type input "Q 9.2"
click at [800, 504] on span "Save" at bounding box center [788, 510] width 25 height 12
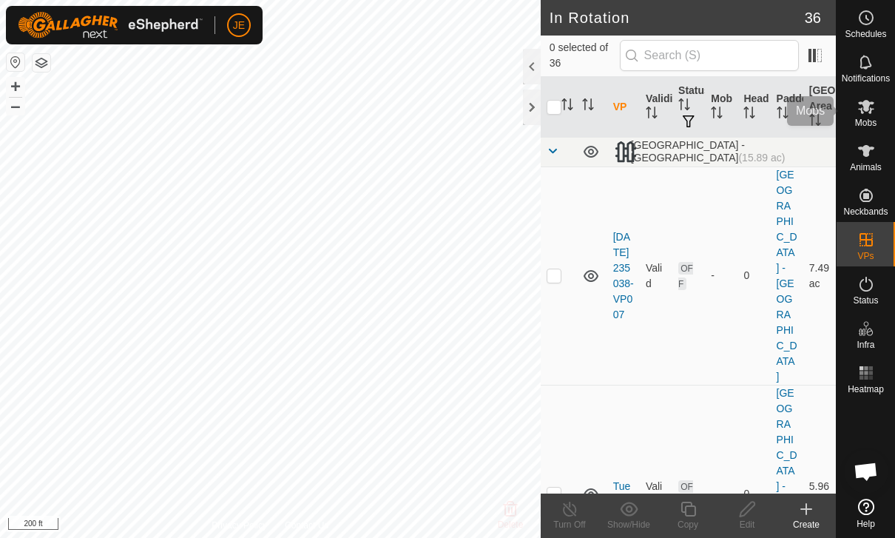
click at [869, 114] on icon at bounding box center [866, 107] width 18 height 18
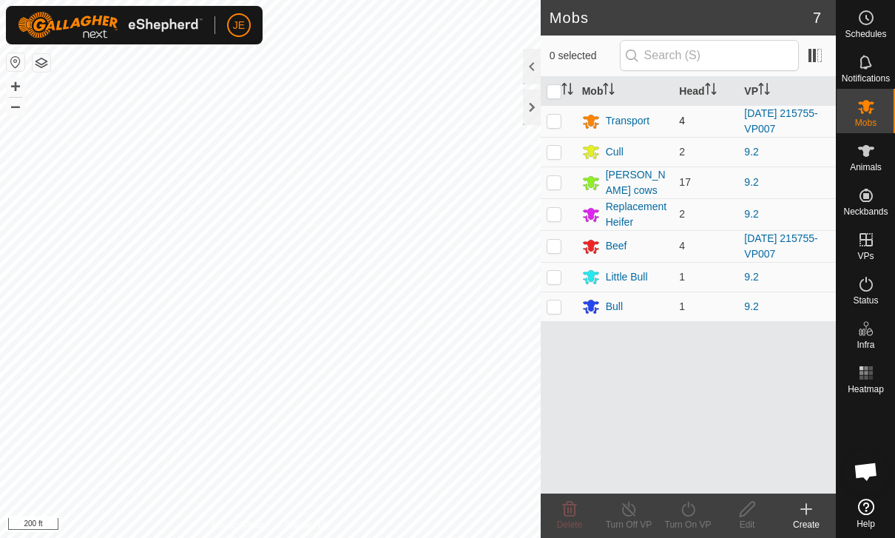
click at [557, 118] on p-checkbox at bounding box center [554, 121] width 15 height 12
checkbox input "true"
click at [556, 246] on p-checkbox at bounding box center [554, 246] width 15 height 12
checkbox input "true"
click at [693, 514] on icon at bounding box center [687, 509] width 13 height 15
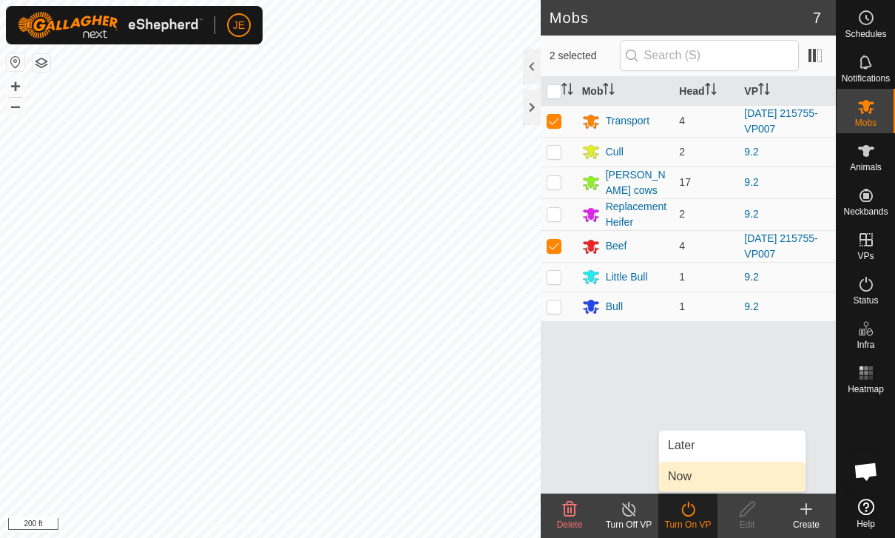
click at [698, 476] on link "Now" at bounding box center [732, 477] width 146 height 30
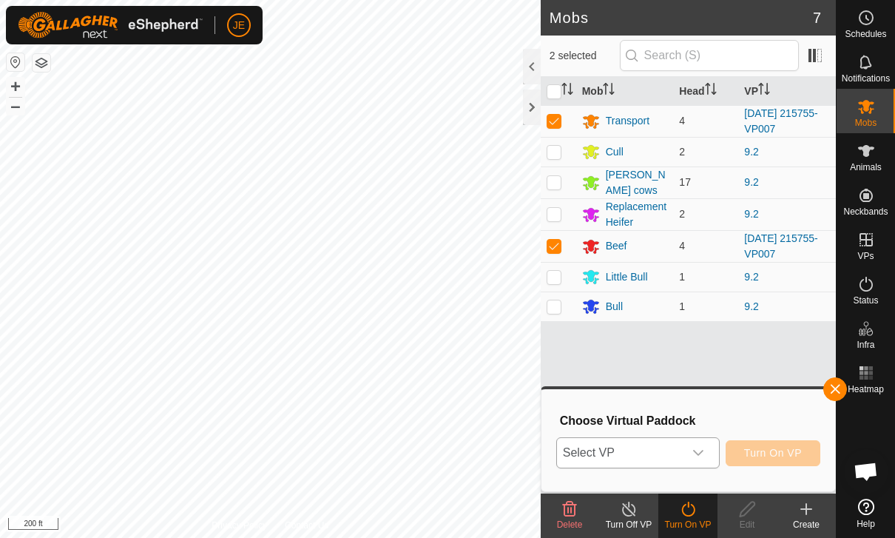
click at [681, 447] on span "Select VP" at bounding box center [620, 453] width 127 height 30
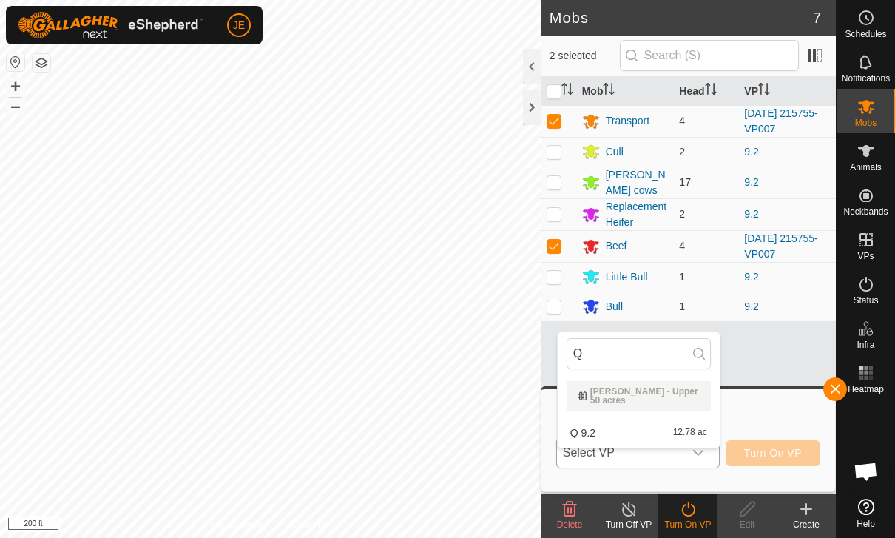
type input "Q"
click at [629, 424] on div "Q 9.2 12.78 ac" at bounding box center [639, 433] width 144 height 18
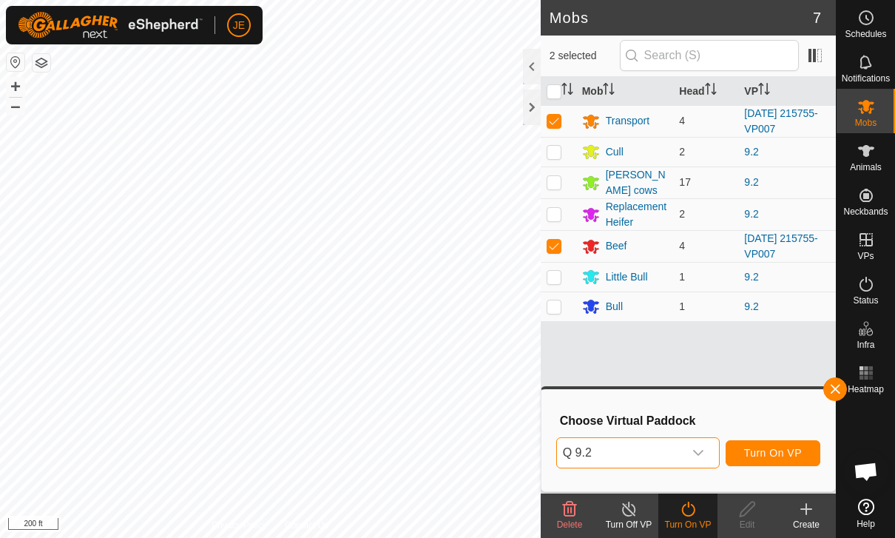
click at [783, 441] on button "Turn On VP" at bounding box center [773, 453] width 95 height 26
